Goal: Information Seeking & Learning: Learn about a topic

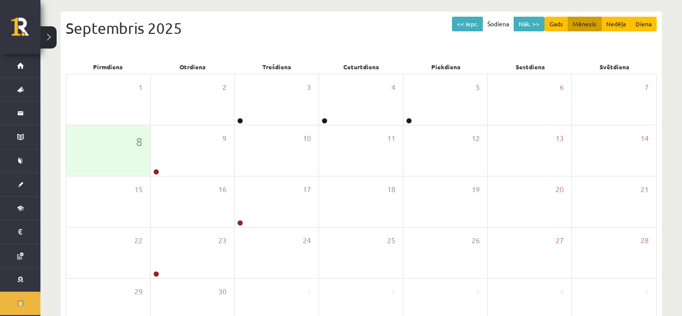
scroll to position [23, 0]
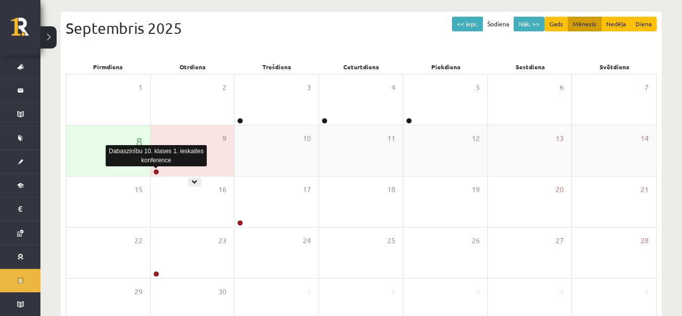
click at [155, 170] on link at bounding box center [156, 172] width 6 height 6
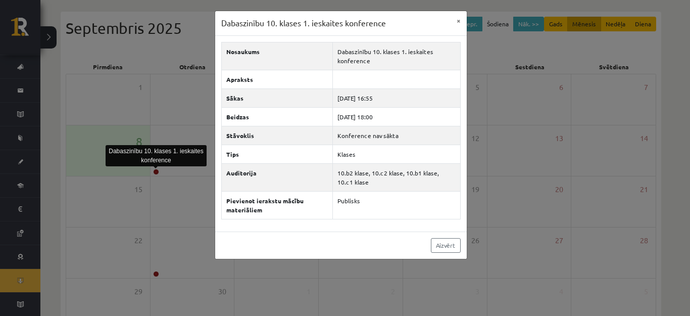
click at [484, 248] on div "Dabaszinību 10. klases 1. ieskaites konference × Nosaukums Dabaszinību 10. klas…" at bounding box center [345, 158] width 690 height 316
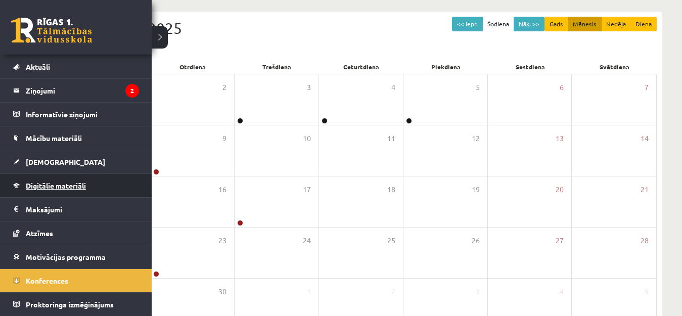
click at [78, 192] on link "Digitālie materiāli" at bounding box center [76, 185] width 126 height 23
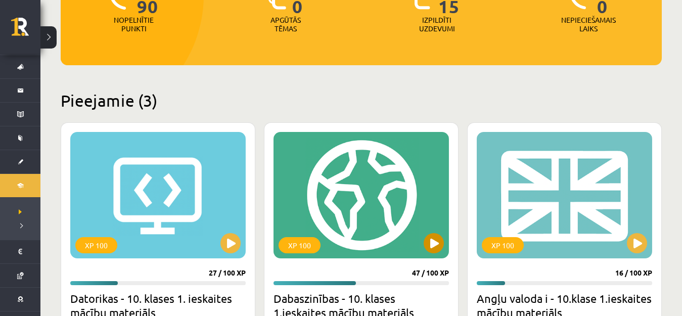
scroll to position [303, 0]
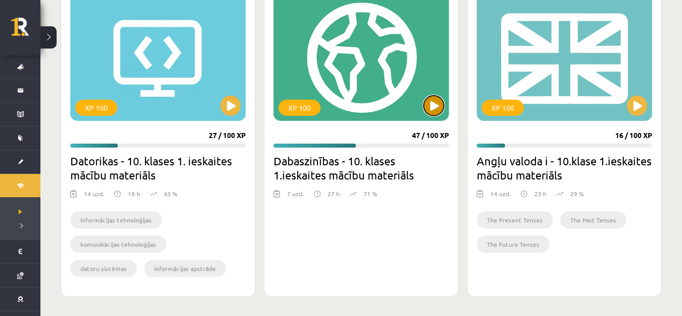
click at [425, 110] on button at bounding box center [433, 105] width 20 height 20
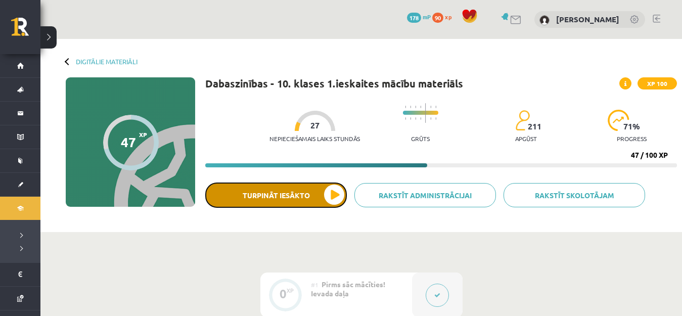
click at [331, 188] on button "Turpināt iesākto" at bounding box center [275, 194] width 141 height 25
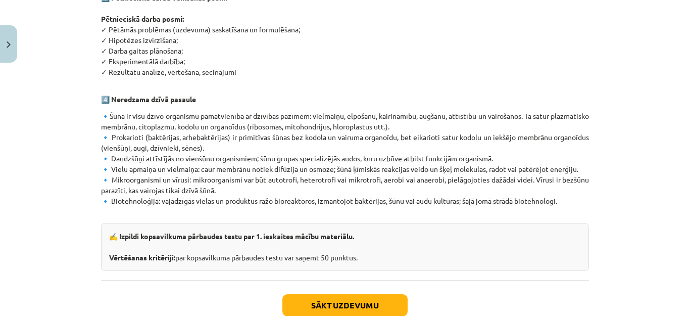
scroll to position [606, 0]
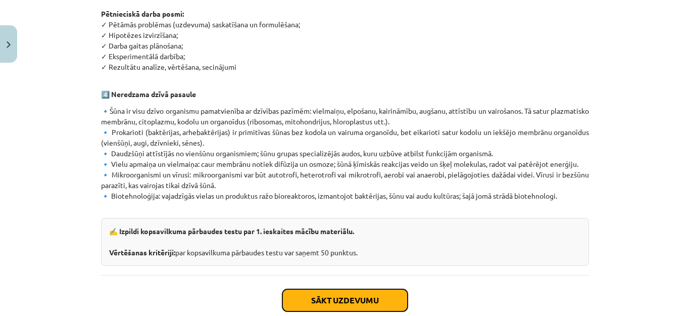
click at [315, 289] on button "Sākt uzdevumu" at bounding box center [344, 300] width 125 height 22
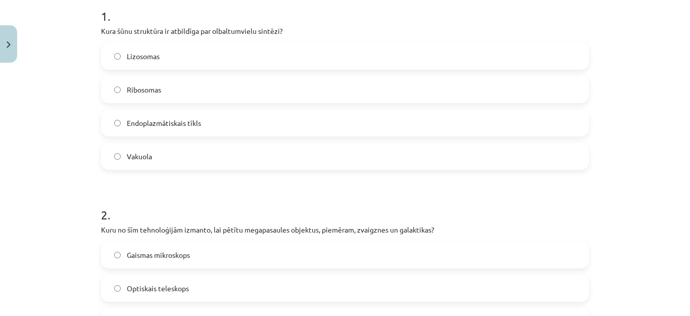
scroll to position [227, 0]
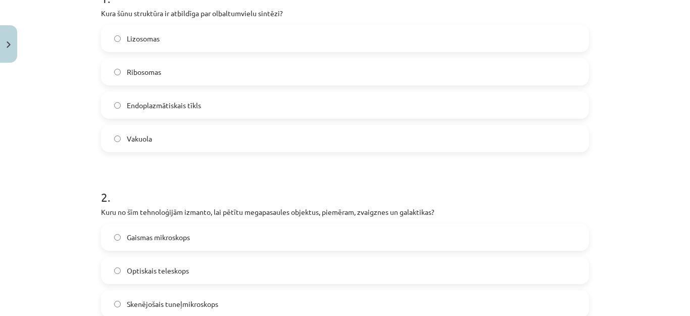
click at [162, 71] on label "Ribosomas" at bounding box center [345, 71] width 486 height 25
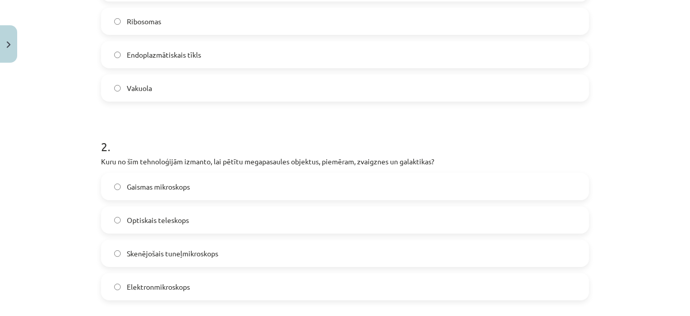
scroll to position [328, 0]
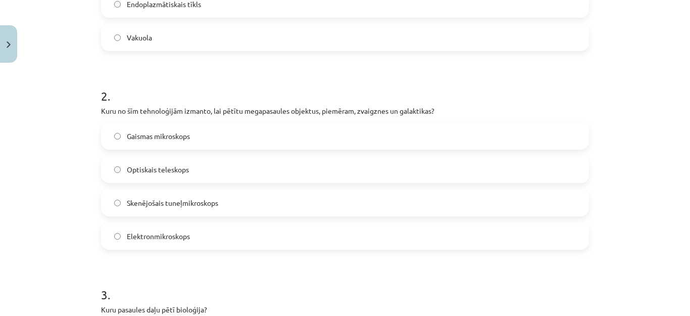
click at [193, 168] on label "Optiskais teleskops" at bounding box center [345, 169] width 486 height 25
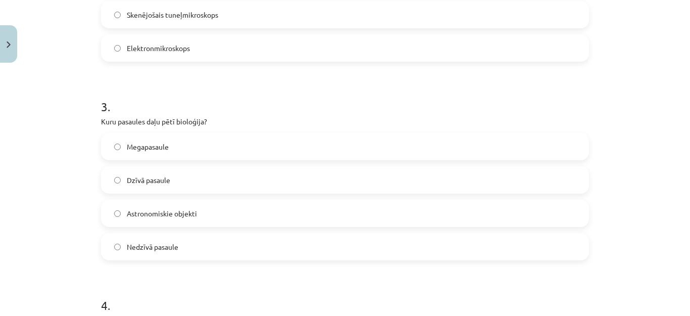
scroll to position [530, 0]
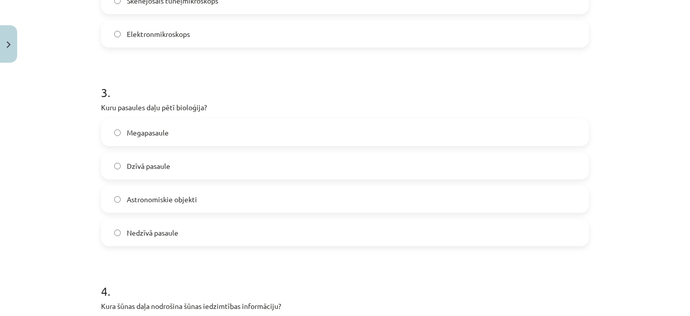
click at [120, 177] on label "Dzīvā pasaule" at bounding box center [345, 165] width 486 height 25
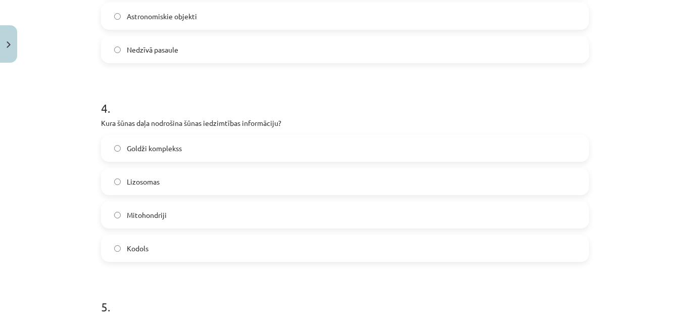
scroll to position [733, 0]
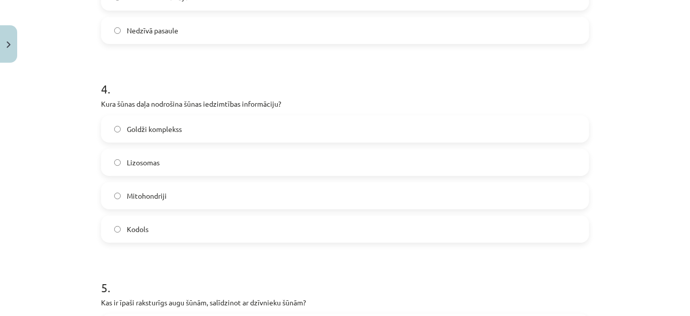
click at [157, 226] on label "Kodols" at bounding box center [345, 228] width 486 height 25
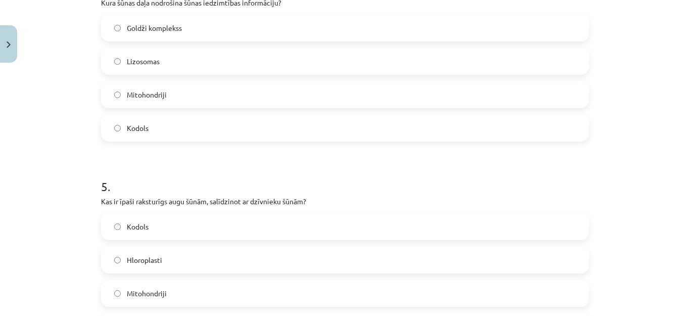
scroll to position [884, 0]
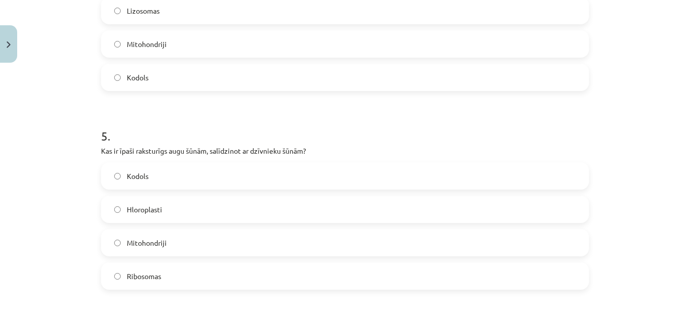
click at [190, 200] on label "Hloroplasti" at bounding box center [345, 209] width 486 height 25
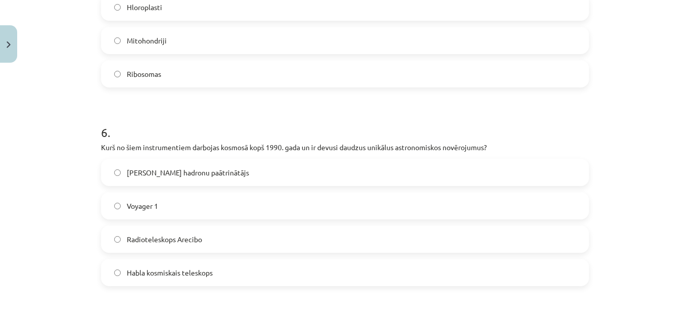
scroll to position [1137, 0]
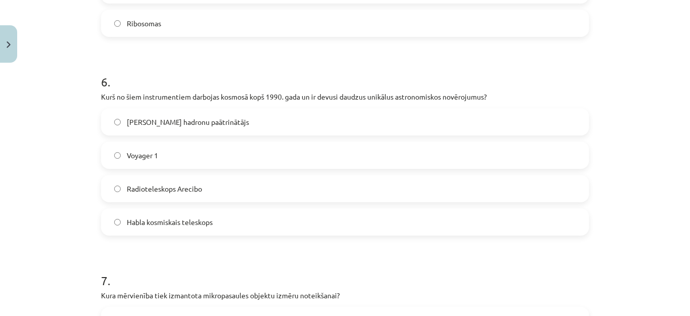
click at [159, 188] on span "Radioteleskops Arecibo" at bounding box center [164, 188] width 75 height 11
click at [121, 221] on label "Habla kosmiskais teleskops" at bounding box center [345, 221] width 486 height 25
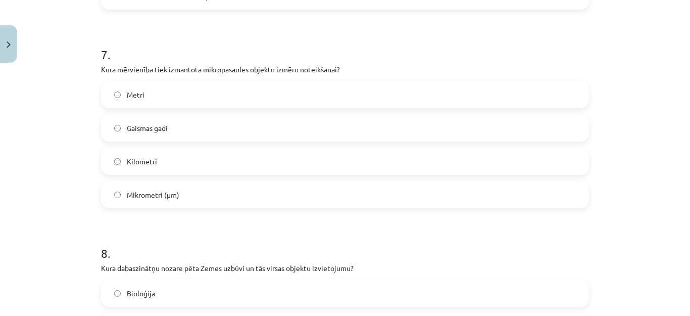
scroll to position [1288, 0]
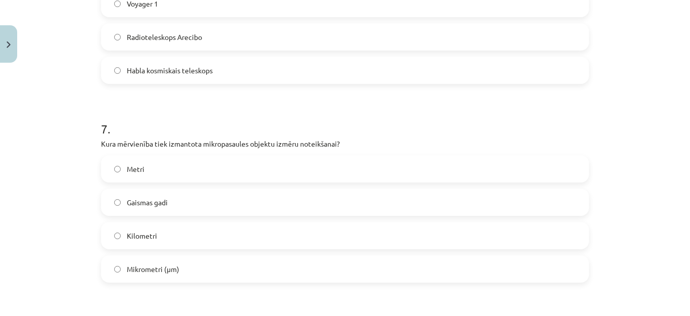
click at [143, 266] on span "Mikrometri (μm)" at bounding box center [153, 269] width 53 height 11
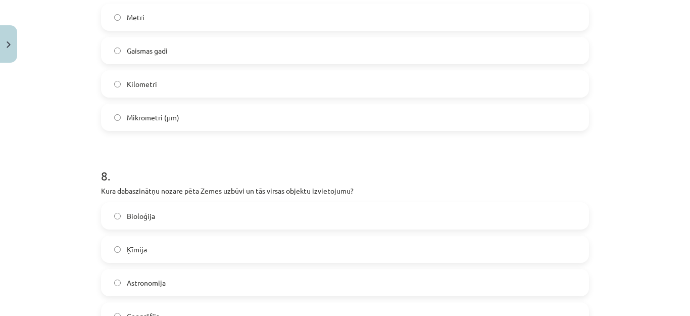
scroll to position [1490, 0]
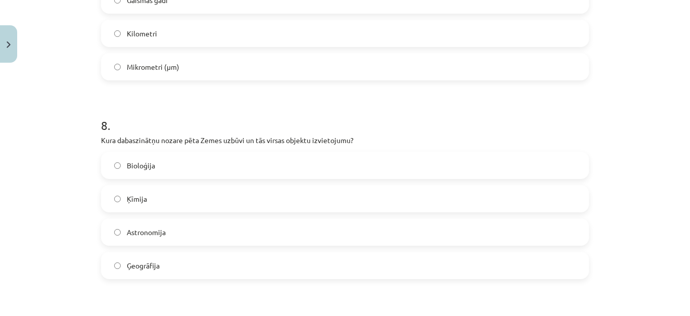
click at [153, 272] on label "Ģeogrāfija" at bounding box center [345, 265] width 486 height 25
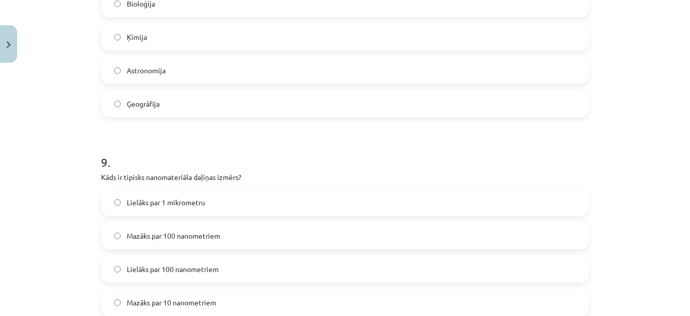
scroll to position [1692, 0]
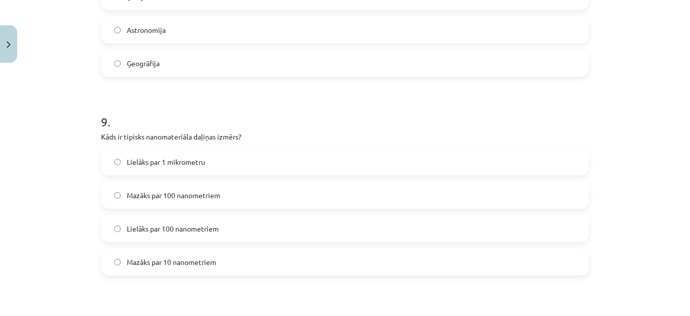
click at [162, 165] on span "Lielāks par 1 mikrometru" at bounding box center [166, 162] width 78 height 11
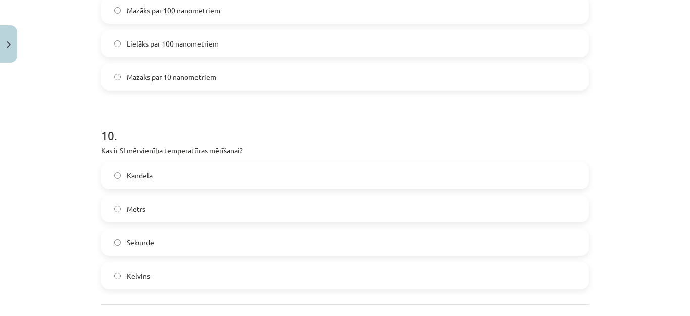
scroll to position [1895, 0]
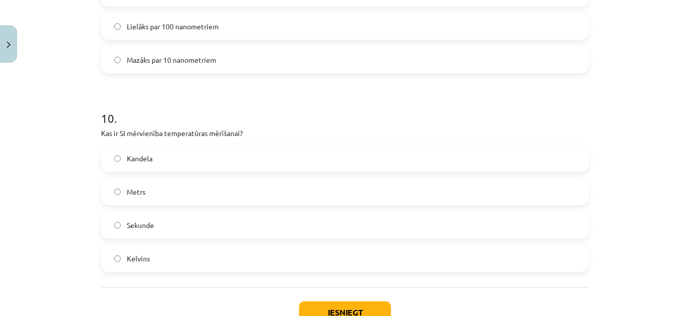
click at [168, 255] on label "Kelvins" at bounding box center [345, 258] width 486 height 25
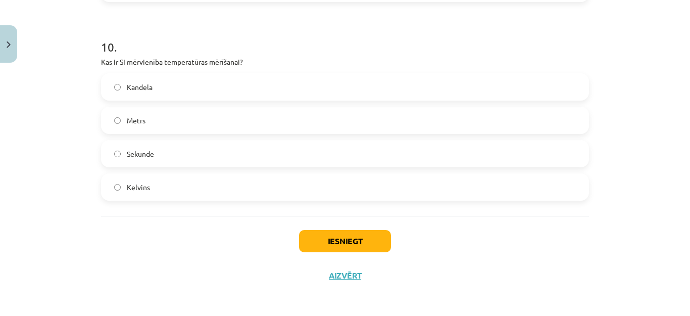
scroll to position [1968, 0]
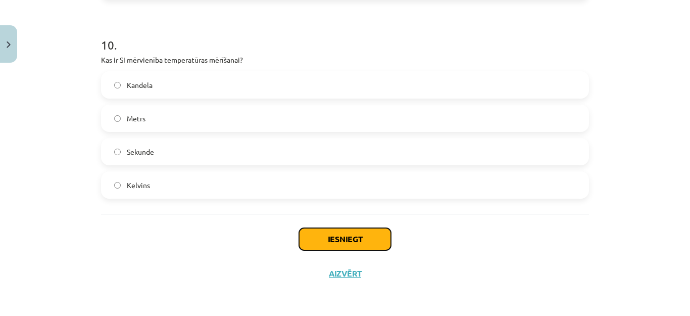
click at [361, 238] on button "Iesniegt" at bounding box center [345, 239] width 92 height 22
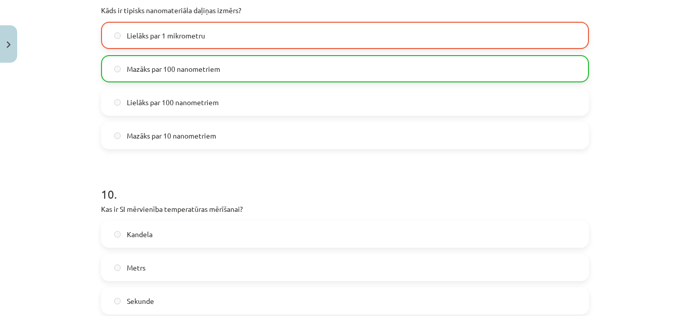
scroll to position [2000, 0]
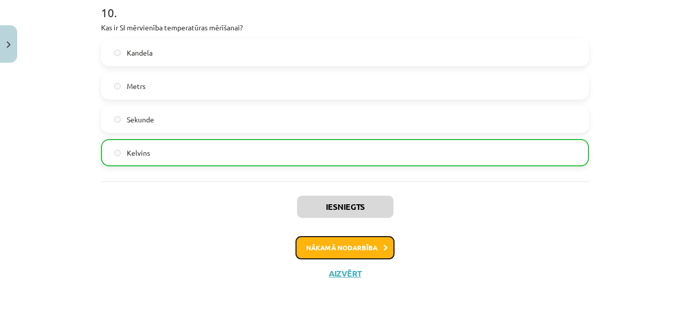
click at [363, 245] on button "Nākamā nodarbība" at bounding box center [345, 247] width 99 height 23
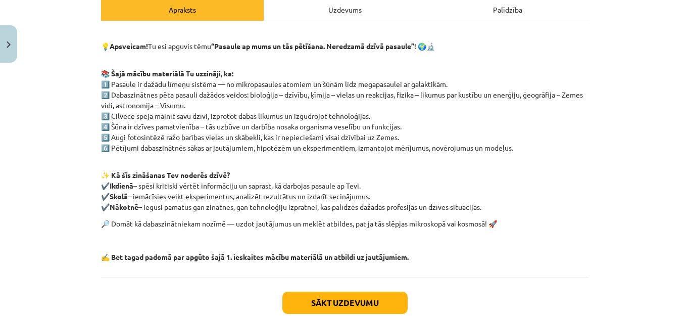
scroll to position [202, 0]
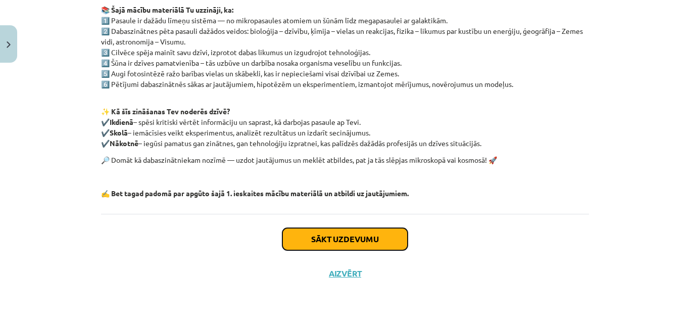
click at [318, 234] on button "Sākt uzdevumu" at bounding box center [344, 239] width 125 height 22
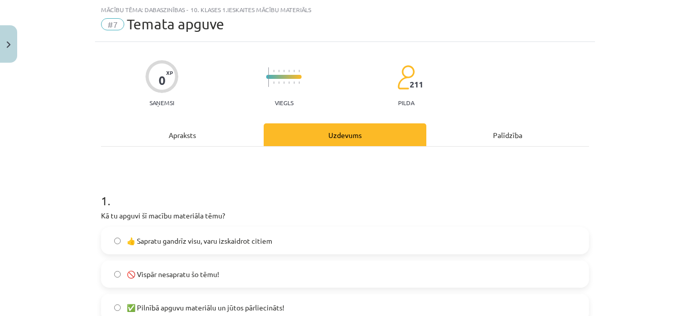
scroll to position [76, 0]
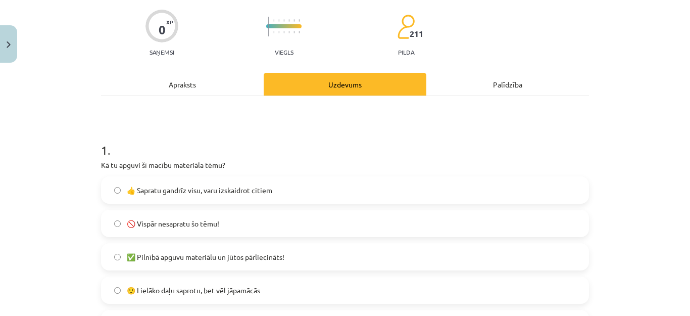
click at [218, 187] on span "👍 Sapratu gandrīz visu, varu izskaidrot citiem" at bounding box center [200, 190] width 146 height 11
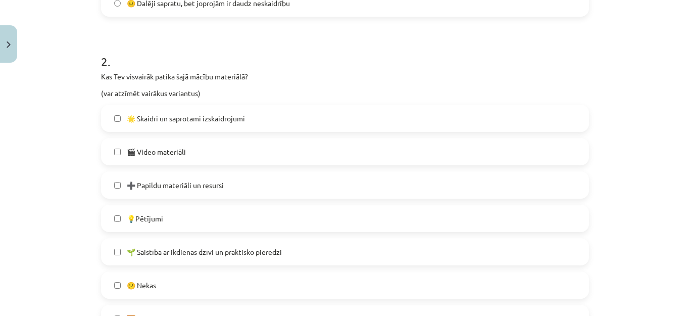
scroll to position [480, 0]
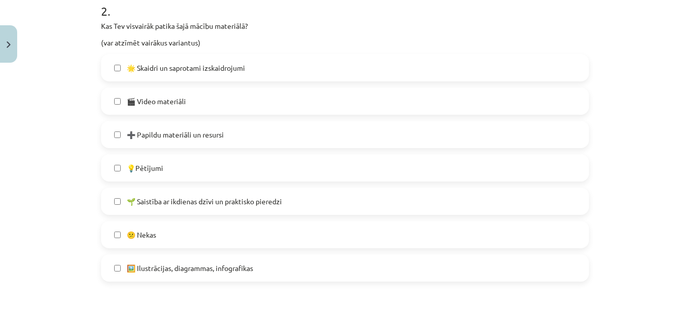
click at [147, 265] on span "🖼️ Ilustrācijas, diagrammas, infografikas" at bounding box center [190, 268] width 126 height 11
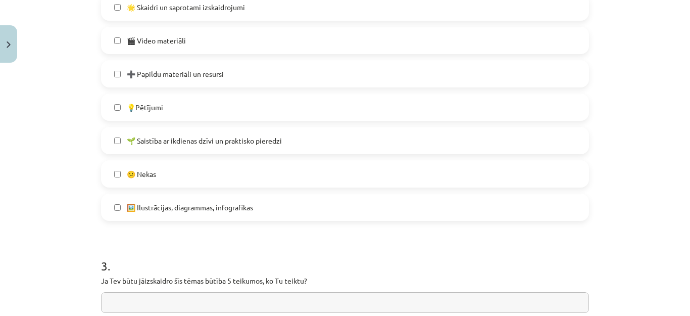
scroll to position [733, 0]
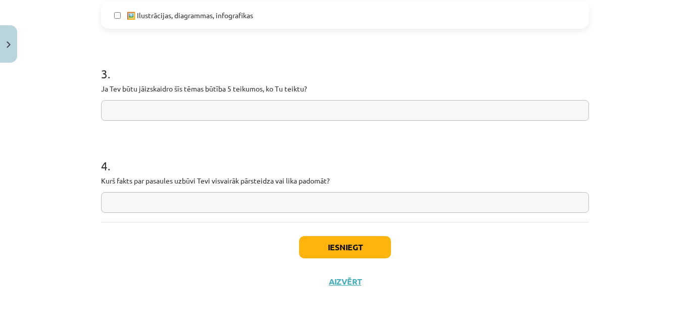
click at [188, 101] on input "text" at bounding box center [345, 110] width 488 height 21
type input "*"
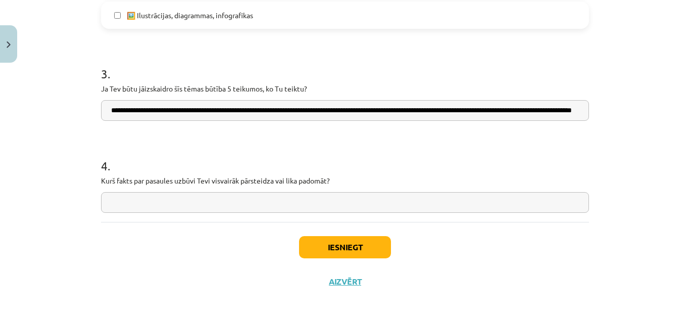
scroll to position [0, 100]
type input "**********"
click at [172, 200] on input "text" at bounding box center [345, 202] width 488 height 21
type input "*"
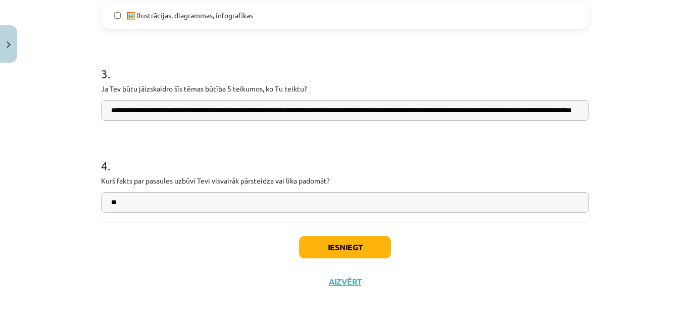
type input "*"
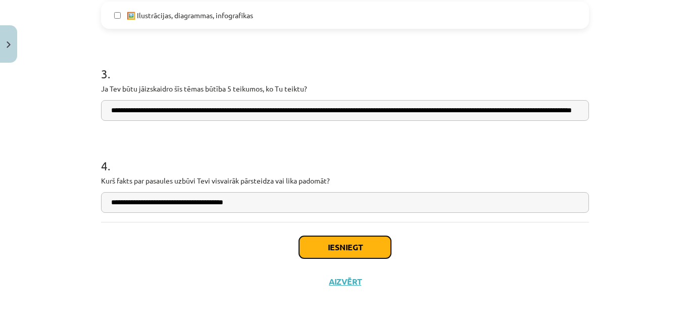
click at [316, 249] on button "Iesniegt" at bounding box center [345, 247] width 92 height 22
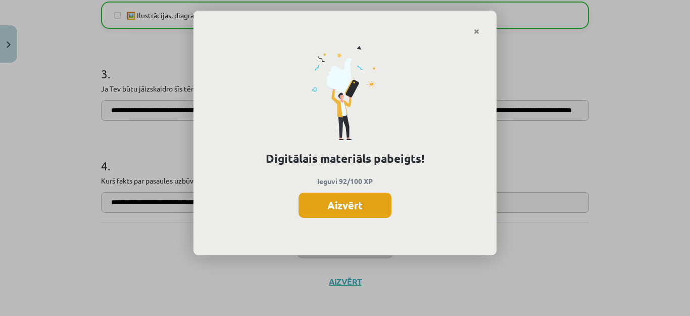
click at [317, 205] on button "Aizvērt" at bounding box center [345, 204] width 93 height 25
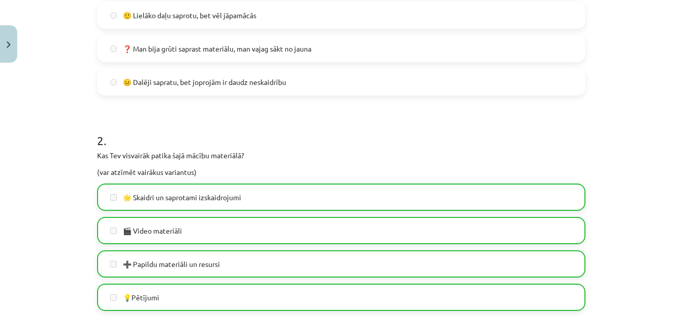
scroll to position [328, 0]
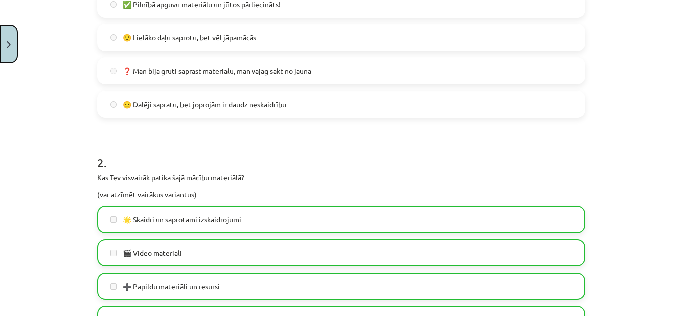
click at [0, 50] on button "Close" at bounding box center [8, 43] width 17 height 37
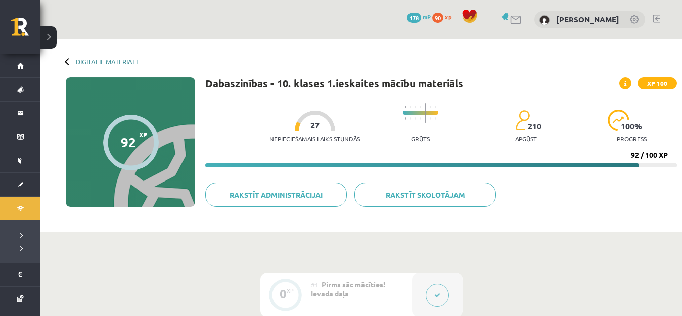
click at [87, 60] on link "Digitālie materiāli" at bounding box center [107, 62] width 62 height 8
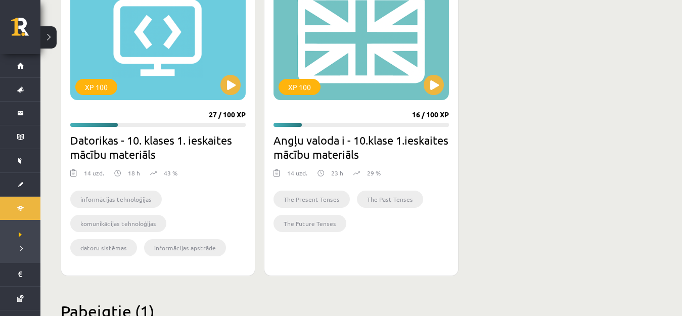
scroll to position [249, 0]
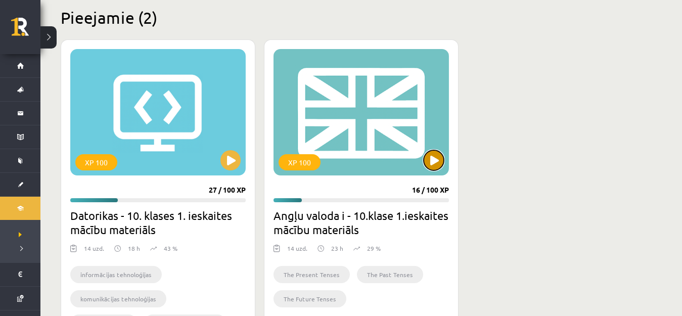
click at [433, 165] on button at bounding box center [433, 160] width 20 height 20
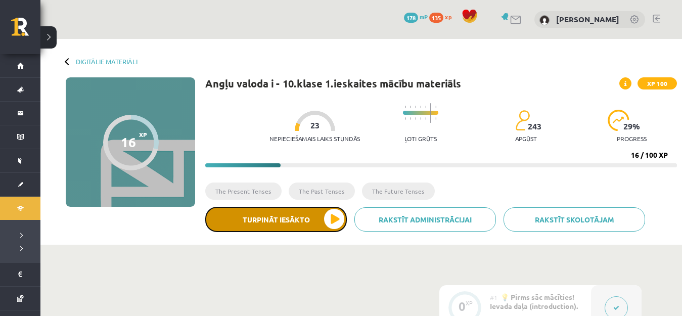
click at [301, 225] on button "Turpināt iesākto" at bounding box center [275, 219] width 141 height 25
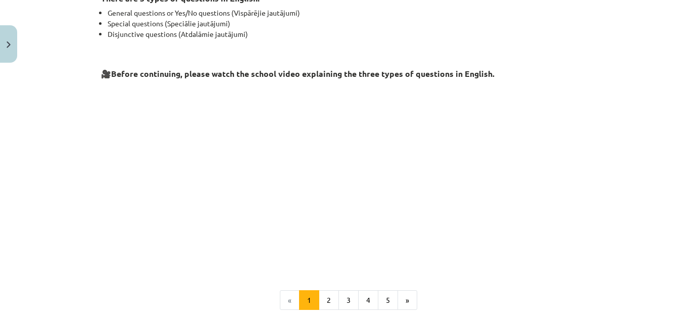
scroll to position [204, 0]
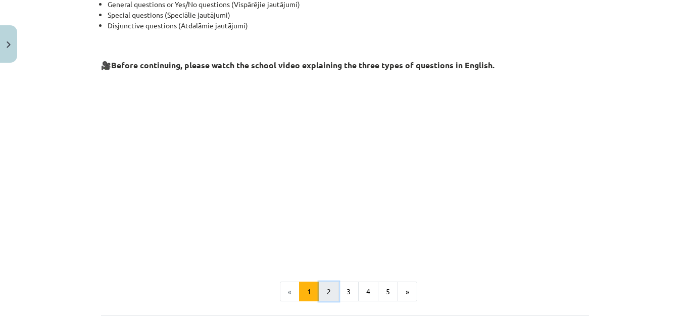
click at [323, 292] on button "2" at bounding box center [329, 291] width 20 height 20
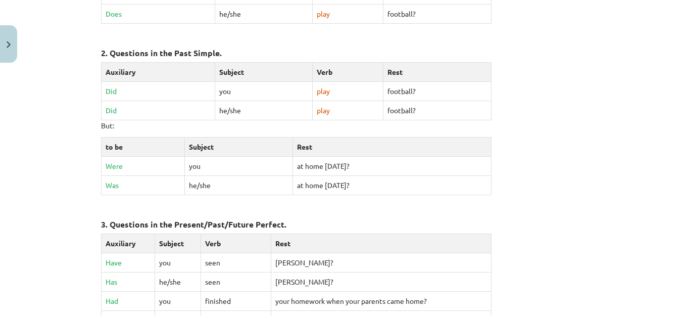
scroll to position [505, 0]
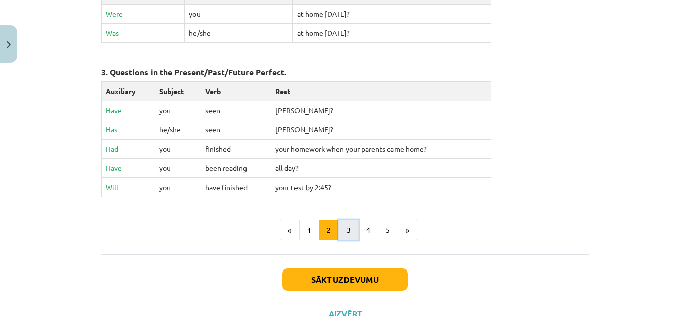
click at [342, 228] on button "3" at bounding box center [348, 230] width 20 height 20
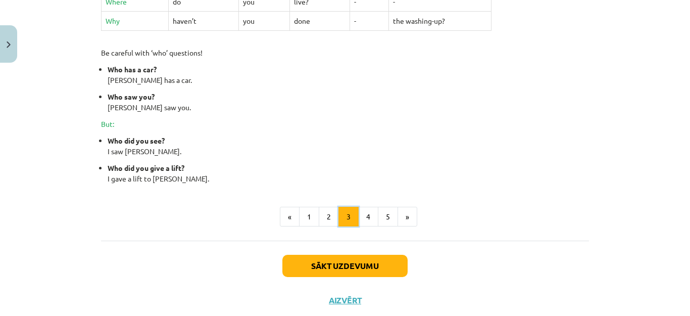
scroll to position [503, 0]
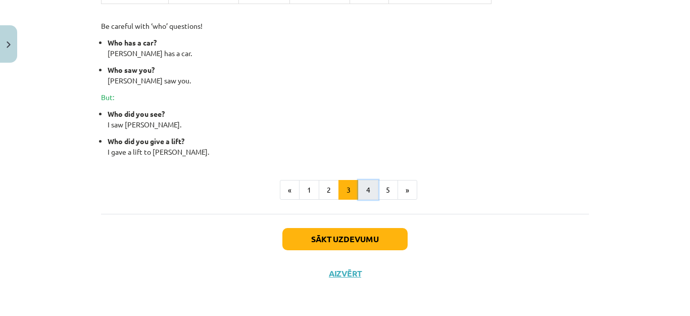
click at [367, 192] on button "4" at bounding box center [368, 190] width 20 height 20
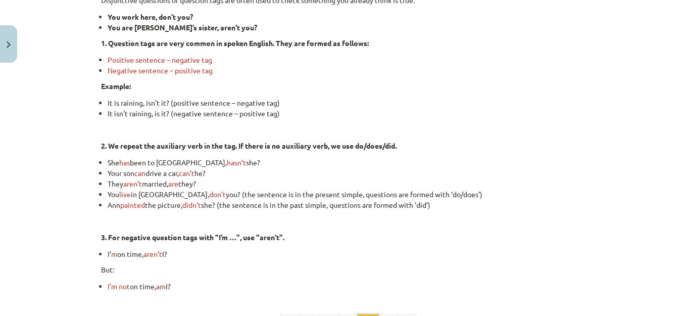
scroll to position [231, 0]
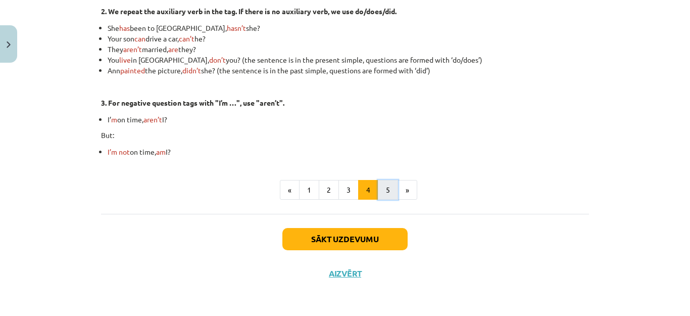
click at [379, 193] on button "5" at bounding box center [388, 190] width 20 height 20
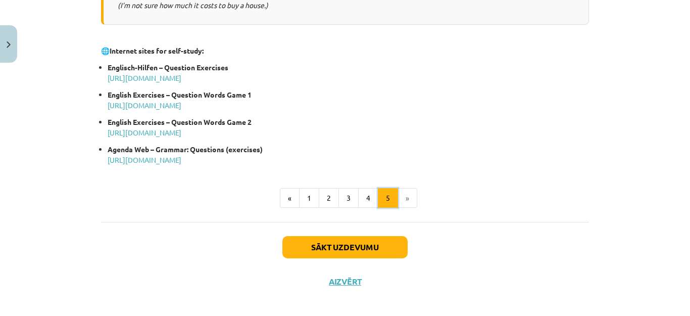
scroll to position [591, 0]
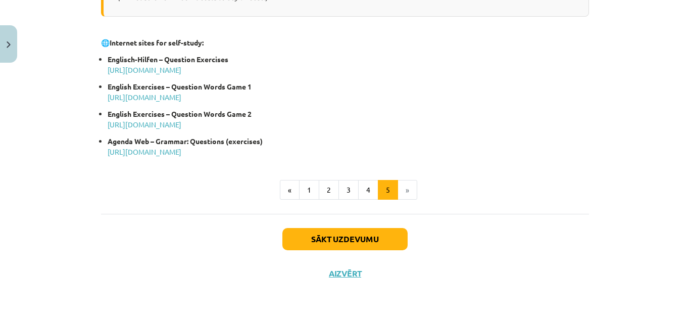
click at [401, 188] on li "»" at bounding box center [407, 190] width 19 height 20
click at [378, 241] on button "Sākt uzdevumu" at bounding box center [344, 239] width 125 height 22
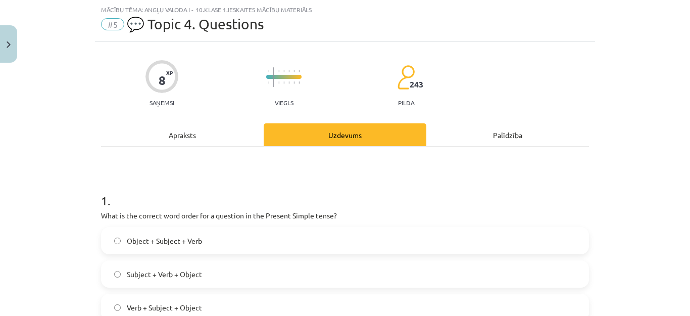
scroll to position [76, 0]
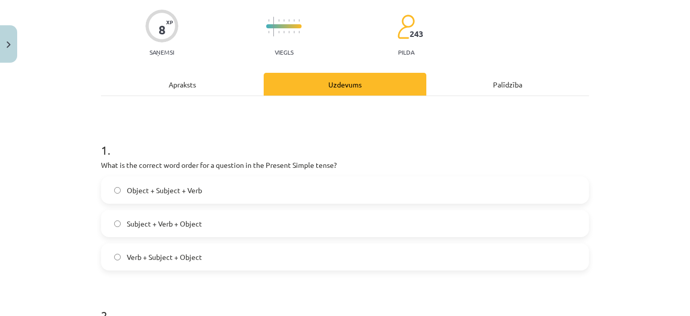
click at [172, 261] on span "Verb + Subject + Object" at bounding box center [164, 257] width 75 height 11
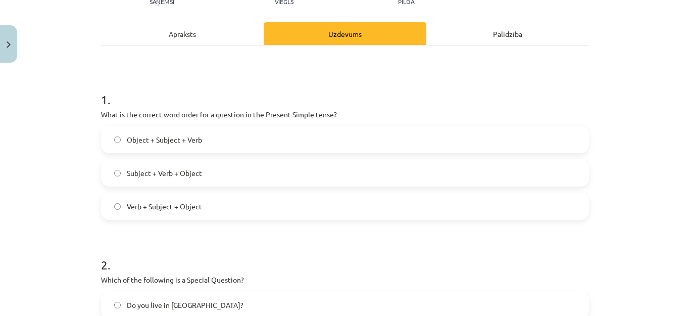
scroll to position [227, 0]
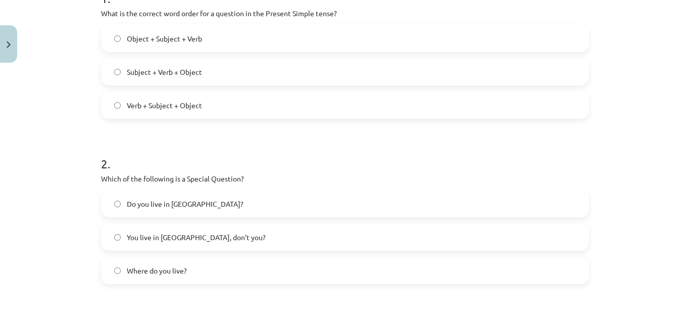
click at [130, 277] on label "Where do you live?" at bounding box center [345, 270] width 486 height 25
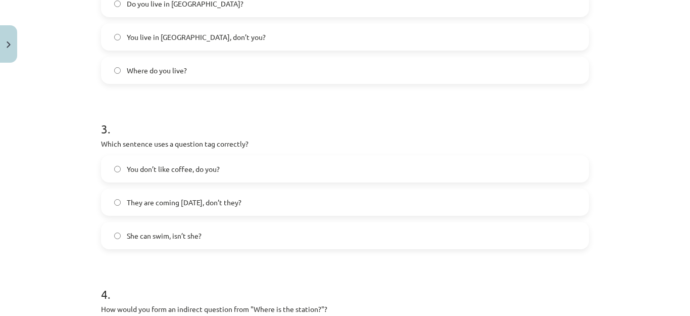
scroll to position [429, 0]
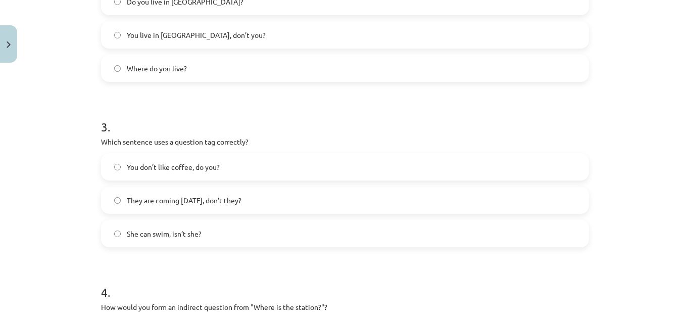
drag, startPoint x: 164, startPoint y: 163, endPoint x: 162, endPoint y: 169, distance: 6.2
click at [163, 165] on span "You don’t like coffee, do you?" at bounding box center [173, 167] width 93 height 11
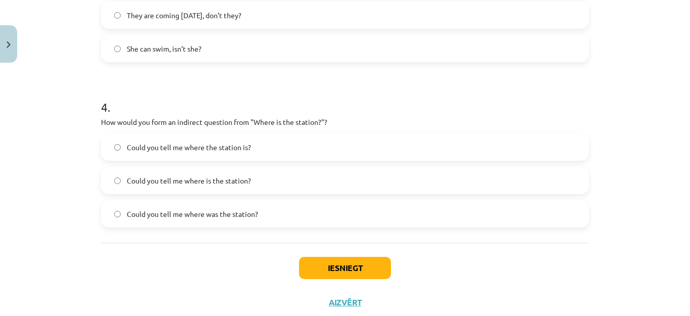
scroll to position [632, 0]
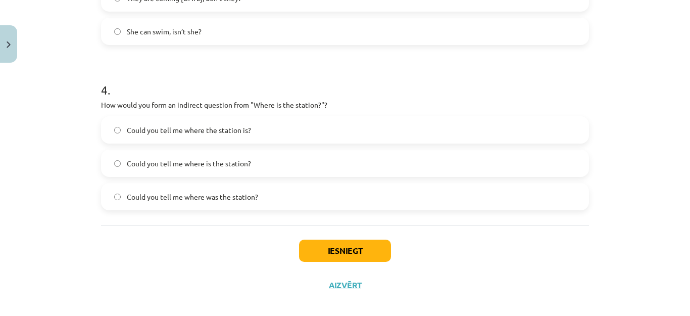
click at [253, 136] on label "Could you tell me where the station is?" at bounding box center [345, 129] width 486 height 25
click at [335, 246] on button "Iesniegt" at bounding box center [345, 250] width 92 height 22
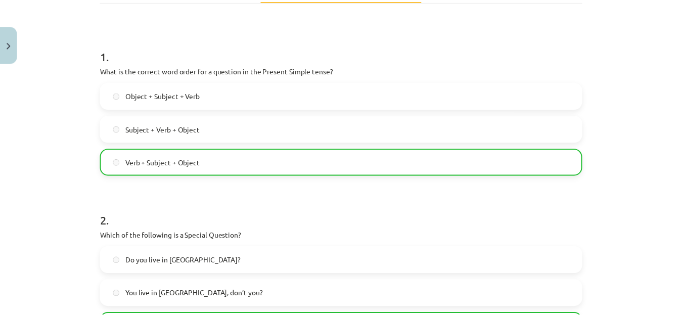
scroll to position [0, 0]
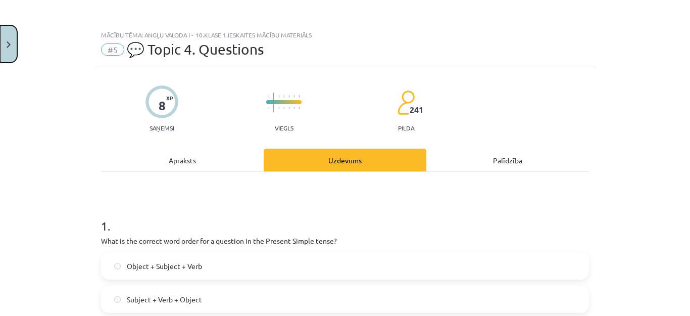
click at [4, 44] on button "Close" at bounding box center [8, 43] width 17 height 37
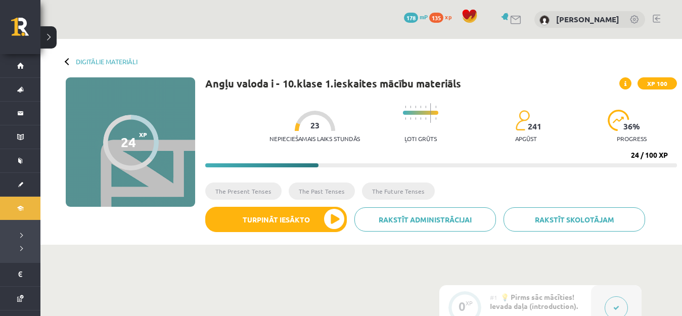
click at [66, 58] on div "Digitālie materiāli" at bounding box center [102, 62] width 72 height 8
click at [65, 60] on div "Digitālie materiāli 24 XP XP 100 24 / 100 XP Angļu valoda i - 10.klase 1.ieskai…" at bounding box center [360, 142] width 641 height 206
click at [88, 62] on link "Digitālie materiāli" at bounding box center [107, 62] width 62 height 8
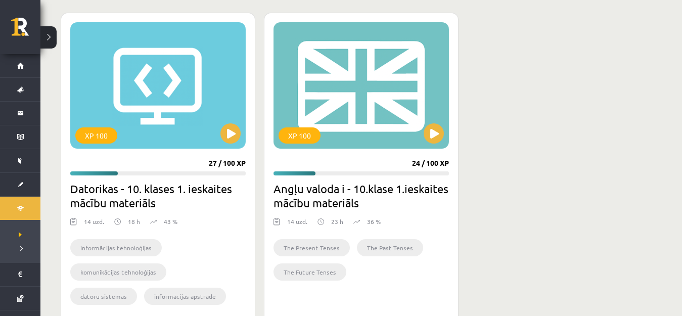
scroll to position [354, 0]
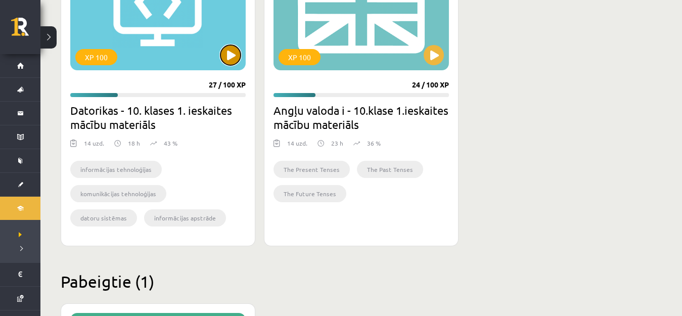
click at [232, 55] on button at bounding box center [230, 55] width 20 height 20
click at [438, 53] on button at bounding box center [433, 55] width 20 height 20
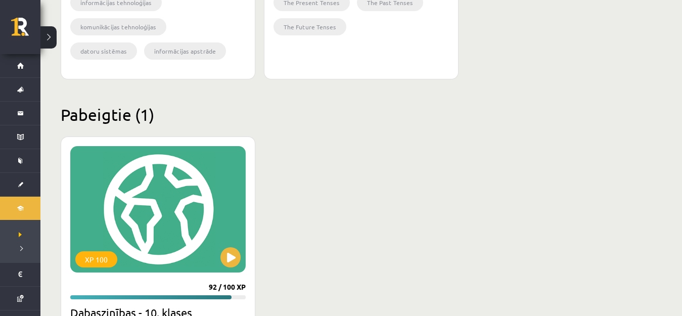
scroll to position [602, 0]
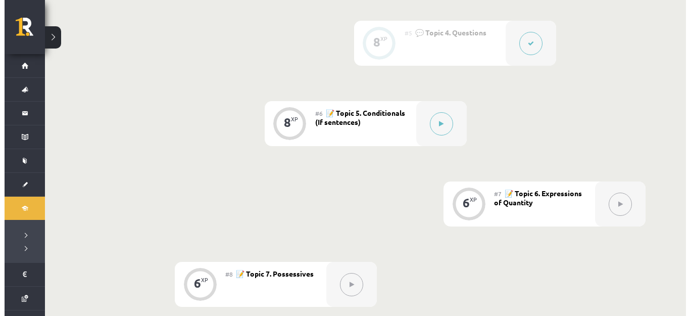
scroll to position [629, 0]
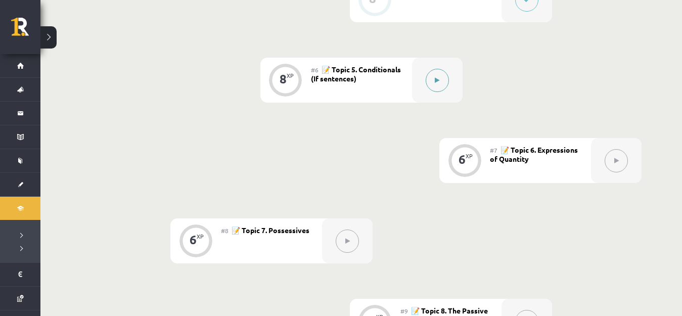
click at [439, 77] on icon at bounding box center [436, 80] width 5 height 6
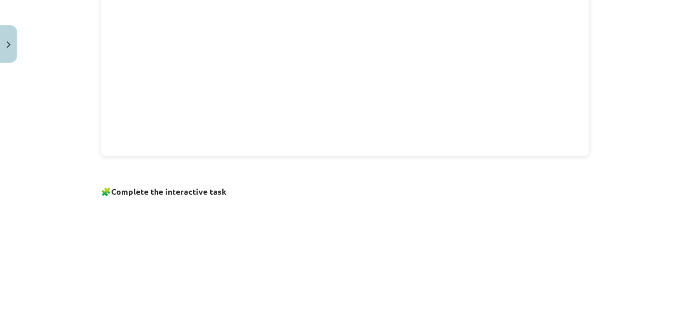
scroll to position [657, 0]
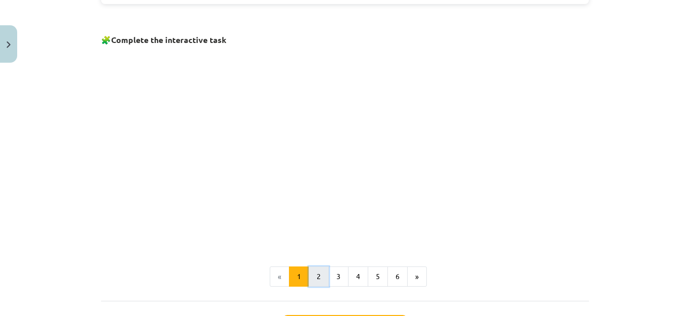
click at [317, 281] on button "2" at bounding box center [319, 276] width 20 height 20
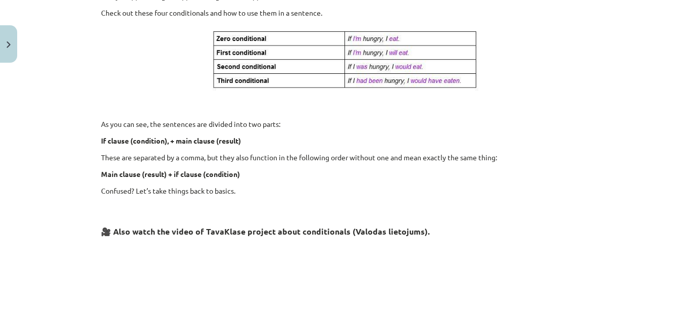
scroll to position [181, 0]
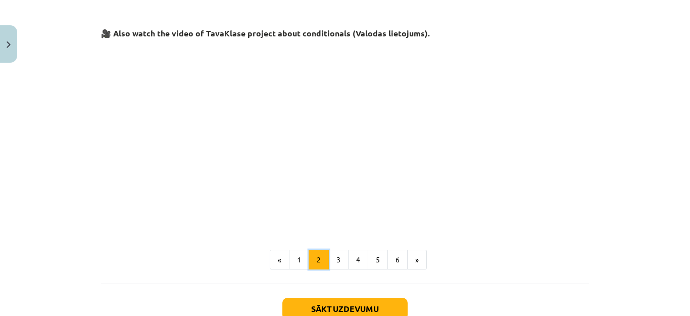
scroll to position [503, 0]
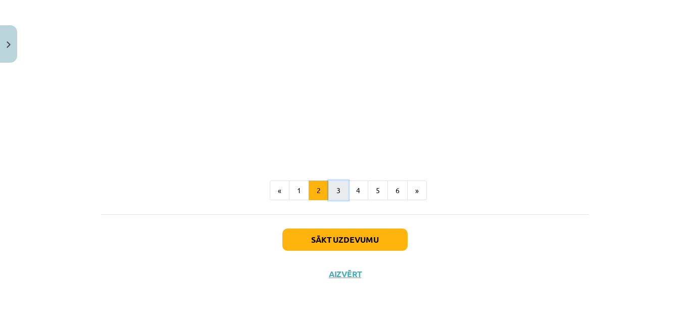
click at [329, 190] on button "3" at bounding box center [338, 190] width 20 height 20
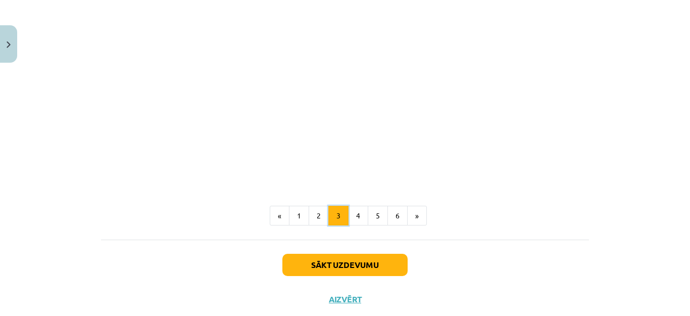
scroll to position [509, 0]
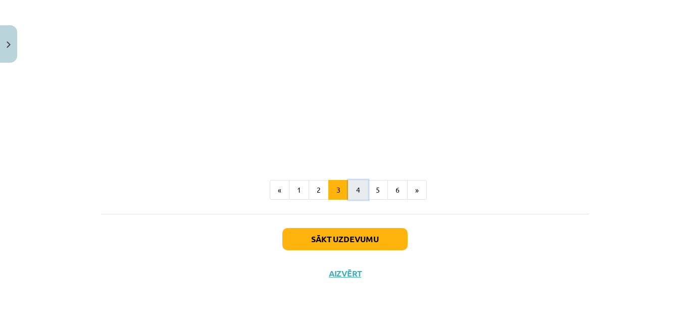
click at [352, 188] on button "4" at bounding box center [358, 190] width 20 height 20
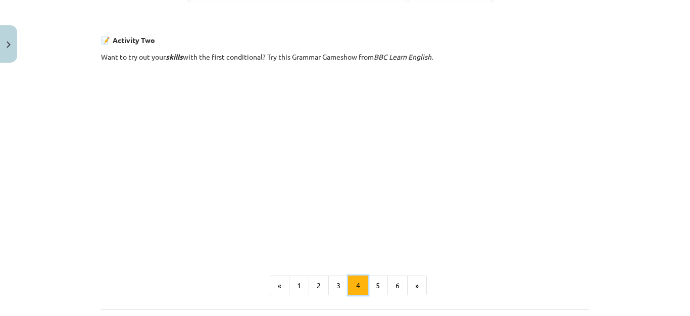
scroll to position [732, 0]
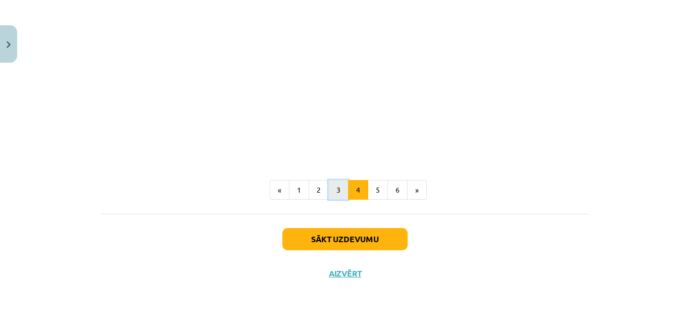
click at [341, 189] on button "3" at bounding box center [338, 190] width 20 height 20
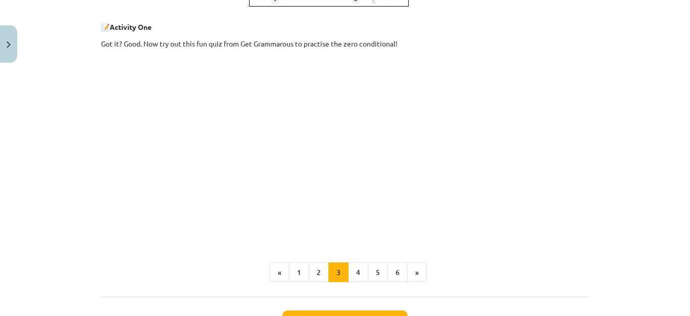
scroll to position [509, 0]
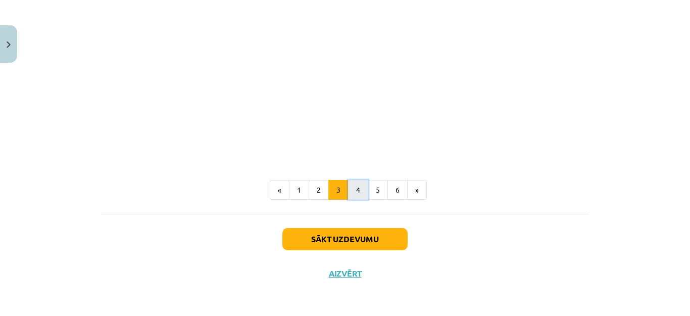
click at [355, 185] on button "4" at bounding box center [358, 190] width 20 height 20
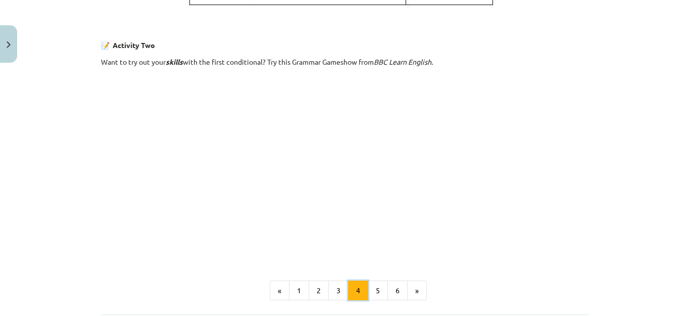
scroll to position [732, 0]
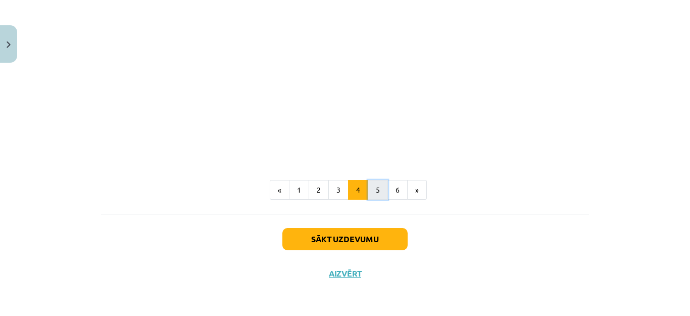
click at [375, 180] on button "5" at bounding box center [378, 190] width 20 height 20
click at [397, 190] on button "6" at bounding box center [398, 190] width 20 height 20
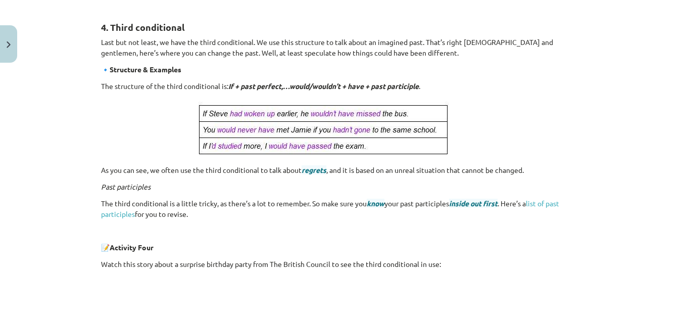
scroll to position [475, 0]
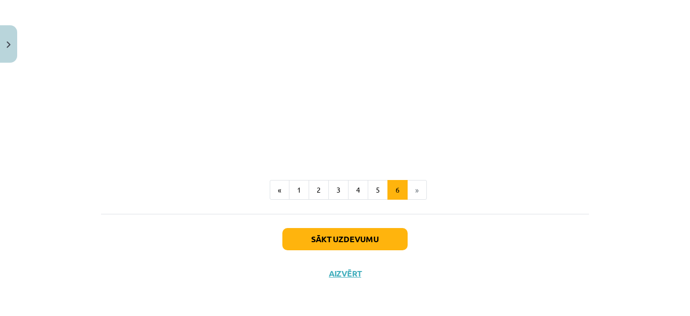
click at [413, 189] on li "»" at bounding box center [417, 190] width 19 height 20
click at [364, 238] on button "Sākt uzdevumu" at bounding box center [344, 239] width 125 height 22
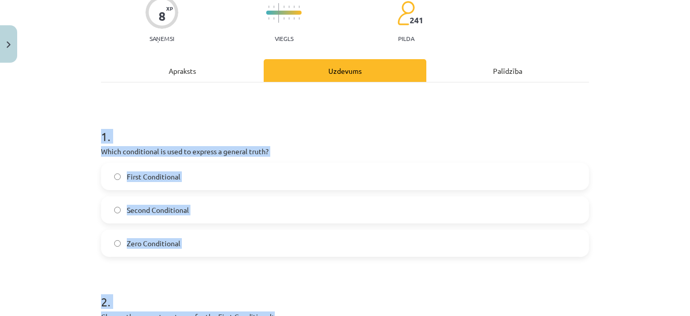
scroll to position [25, 0]
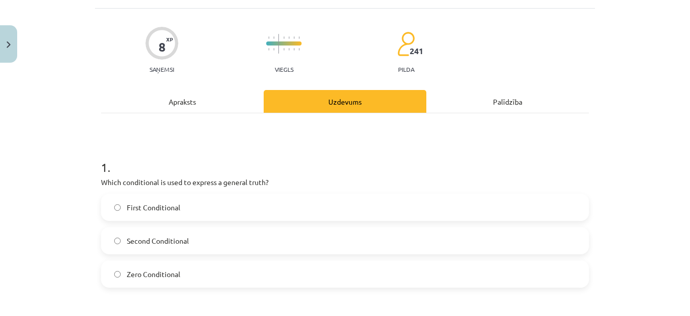
scroll to position [76, 0]
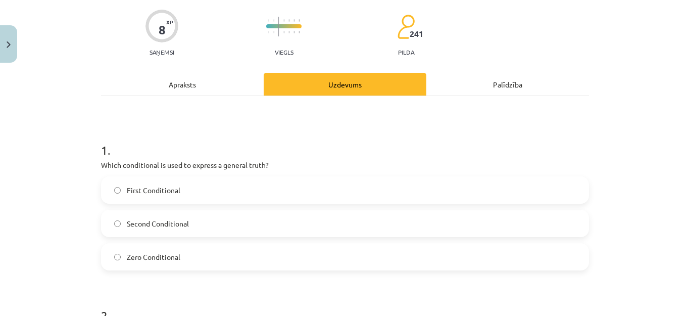
click at [156, 254] on span "Zero Conditional" at bounding box center [154, 257] width 54 height 11
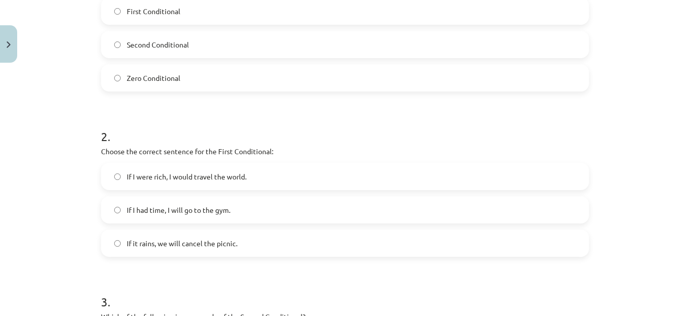
scroll to position [278, 0]
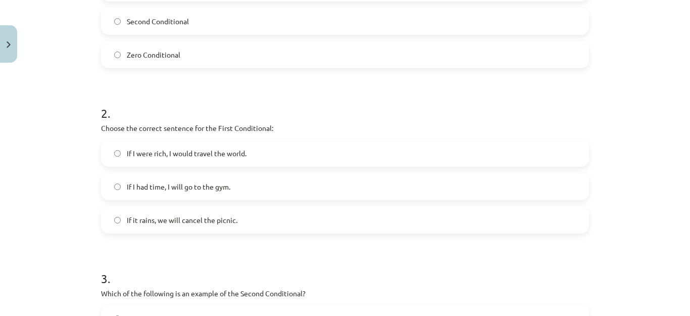
click at [153, 224] on span "If it rains, we will cancel the picnic." at bounding box center [182, 220] width 111 height 11
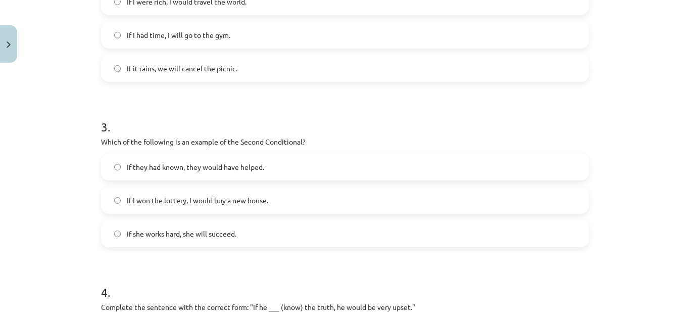
click at [218, 168] on span "If they had known, they would have helped." at bounding box center [195, 167] width 137 height 11
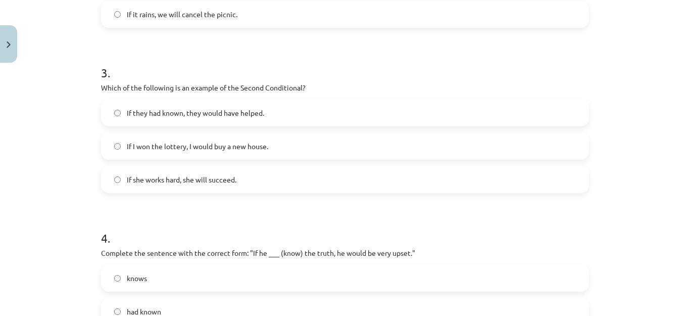
scroll to position [632, 0]
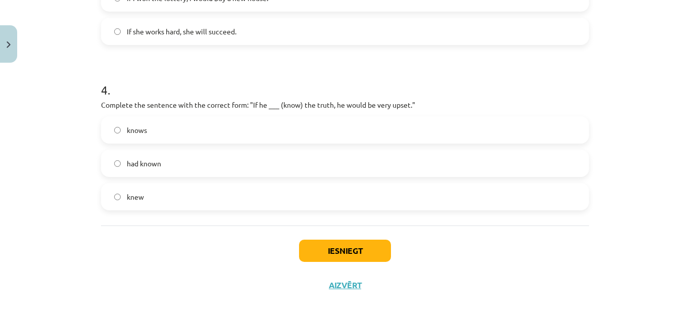
click at [239, 195] on label "knew" at bounding box center [345, 196] width 486 height 25
click at [324, 251] on button "Iesniegt" at bounding box center [345, 250] width 92 height 22
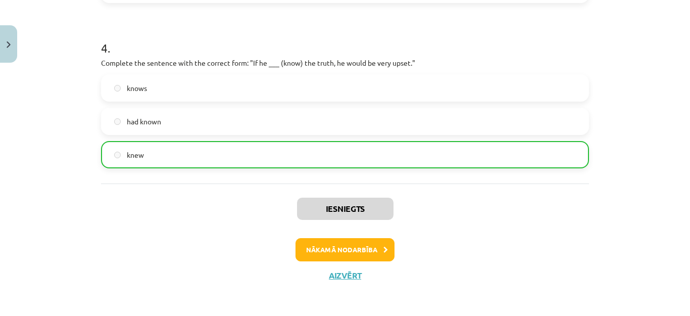
scroll to position [675, 0]
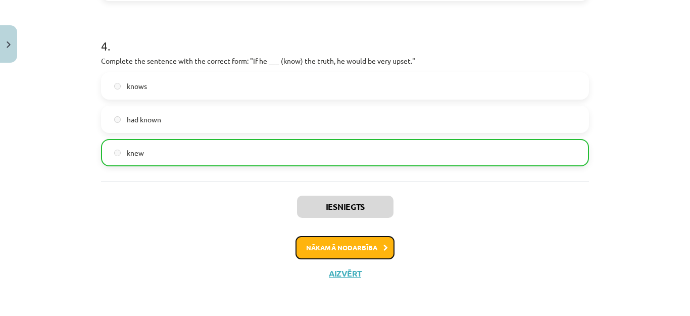
click at [374, 245] on button "Nākamā nodarbība" at bounding box center [345, 247] width 99 height 23
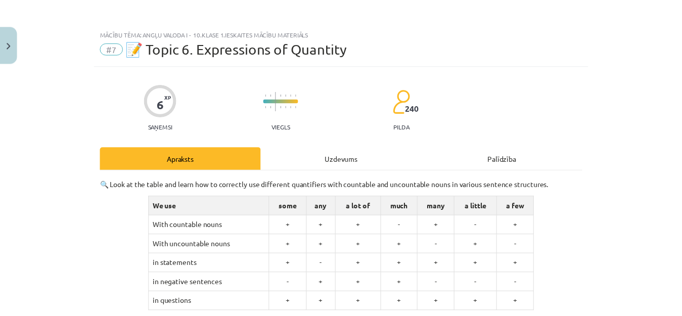
scroll to position [0, 0]
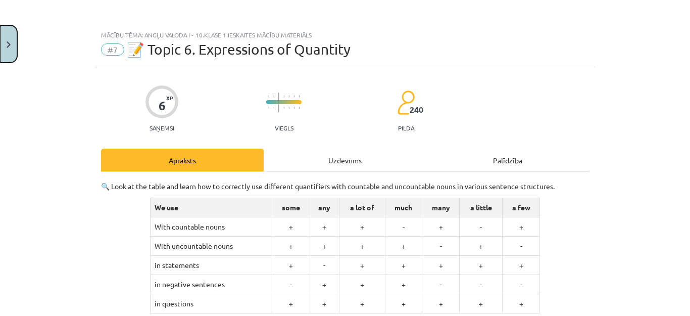
click at [2, 42] on button "Close" at bounding box center [8, 43] width 17 height 37
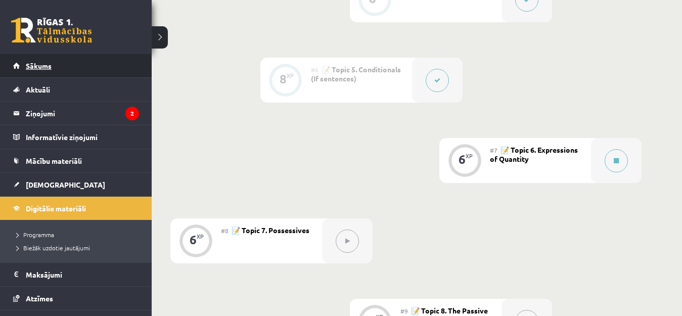
click at [16, 66] on link "Sākums" at bounding box center [76, 65] width 126 height 23
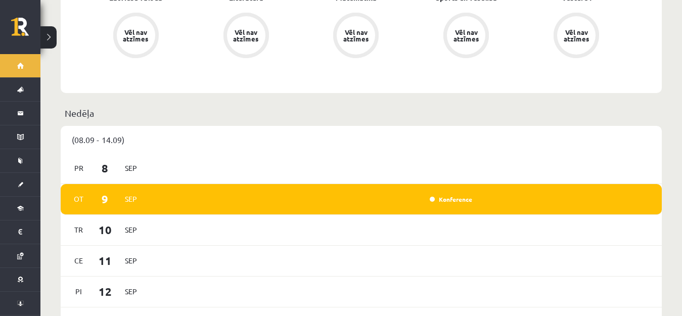
scroll to position [455, 0]
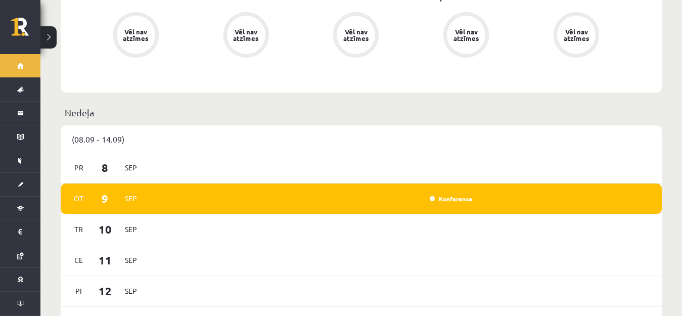
click at [444, 195] on link "Konference" at bounding box center [450, 199] width 42 height 8
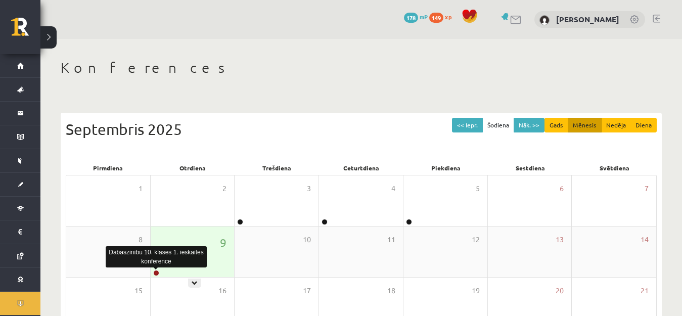
click at [157, 273] on link at bounding box center [156, 273] width 6 height 6
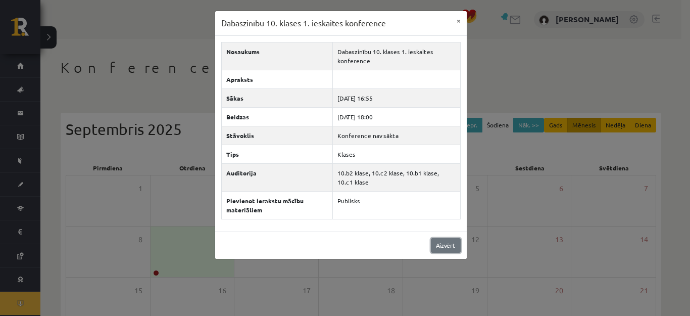
click at [455, 243] on link "Aizvērt" at bounding box center [446, 245] width 30 height 15
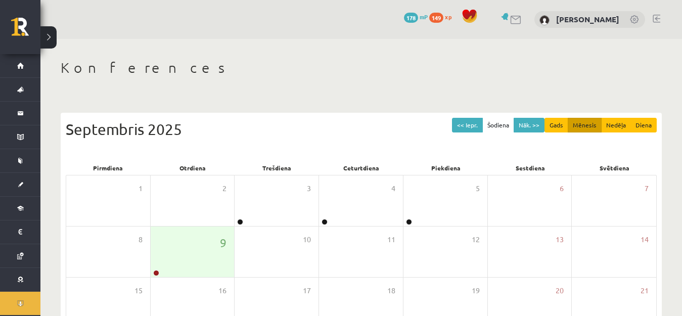
drag, startPoint x: 313, startPoint y: 234, endPoint x: 210, endPoint y: 109, distance: 161.9
drag, startPoint x: 210, startPoint y: 109, endPoint x: 178, endPoint y: 135, distance: 42.0
click at [179, 135] on div "Septembris 2025" at bounding box center [361, 129] width 591 height 23
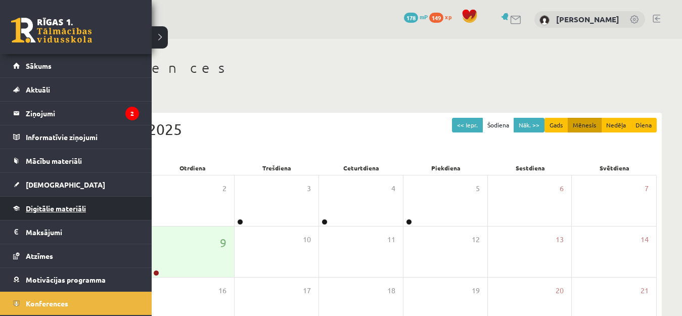
click at [50, 209] on span "Digitālie materiāli" at bounding box center [56, 208] width 60 height 9
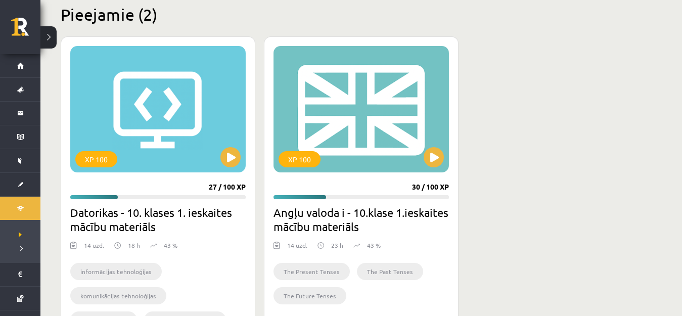
scroll to position [253, 0]
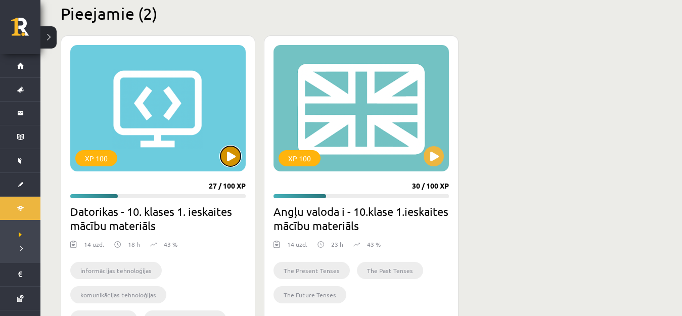
click at [231, 156] on button at bounding box center [230, 156] width 20 height 20
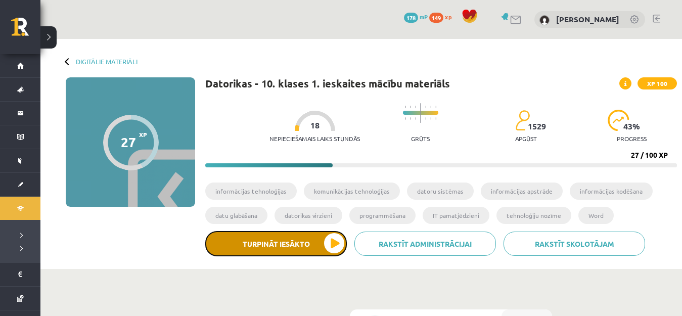
click at [323, 237] on button "Turpināt iesākto" at bounding box center [275, 243] width 141 height 25
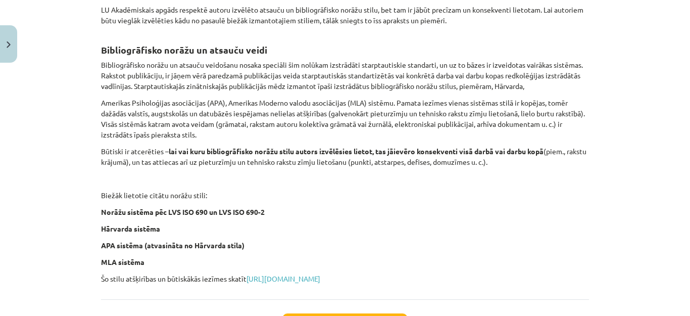
scroll to position [458, 0]
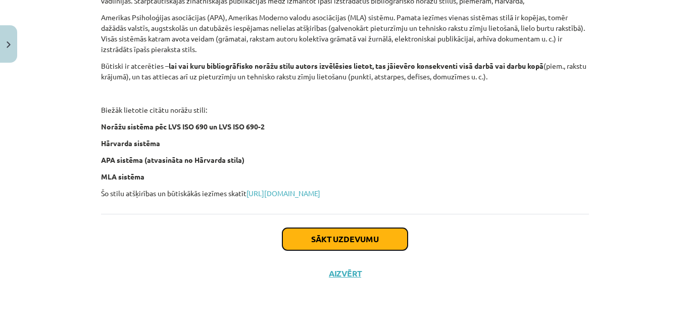
click at [309, 235] on button "Sākt uzdevumu" at bounding box center [344, 239] width 125 height 22
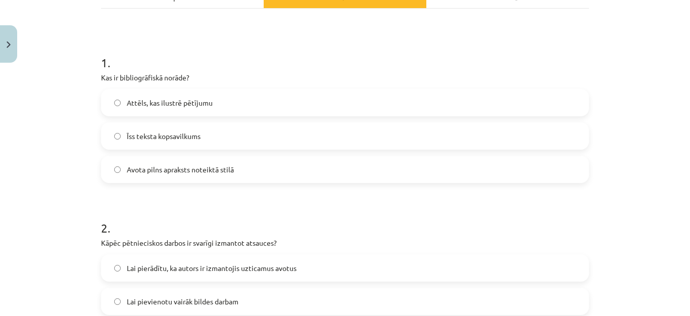
scroll to position [177, 0]
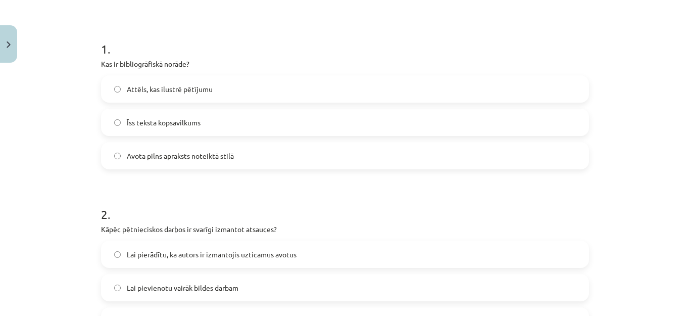
click at [197, 157] on span "Avota pilns apraksts noteiktā stilā" at bounding box center [180, 156] width 107 height 11
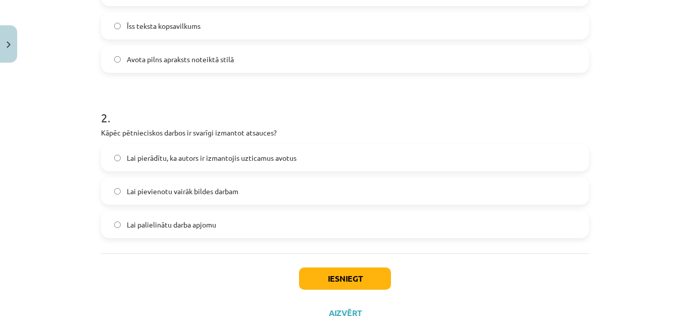
scroll to position [278, 0]
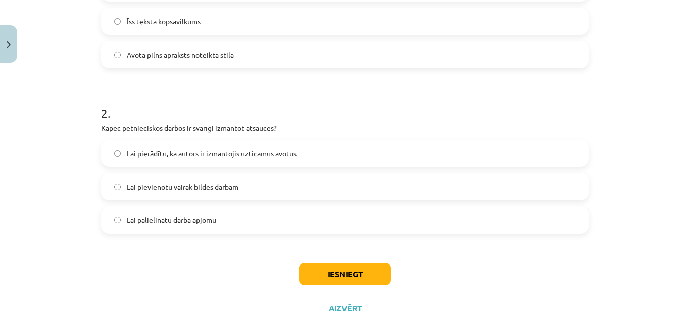
click at [213, 151] on span "Lai pierādītu, ka autors ir izmantojis uzticamus avotus" at bounding box center [212, 153] width 170 height 11
click at [367, 276] on button "Iesniegt" at bounding box center [345, 274] width 92 height 22
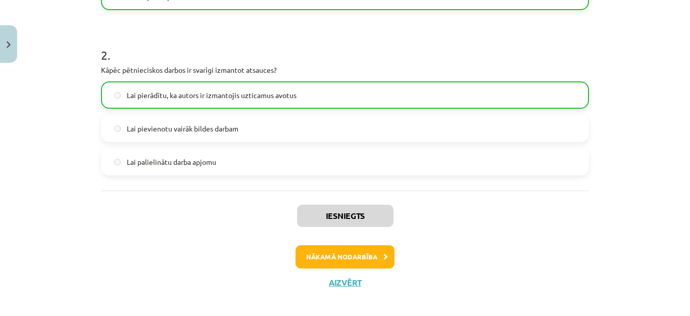
scroll to position [345, 0]
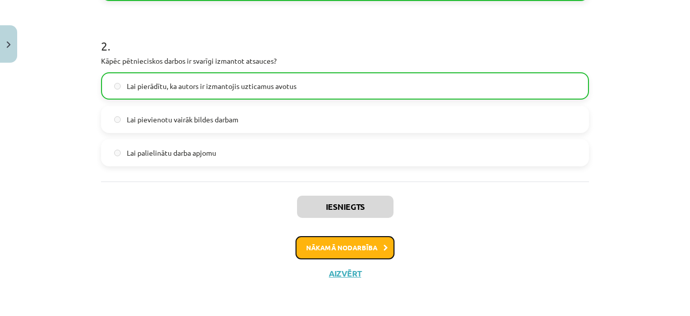
click at [360, 244] on button "Nākamā nodarbība" at bounding box center [345, 247] width 99 height 23
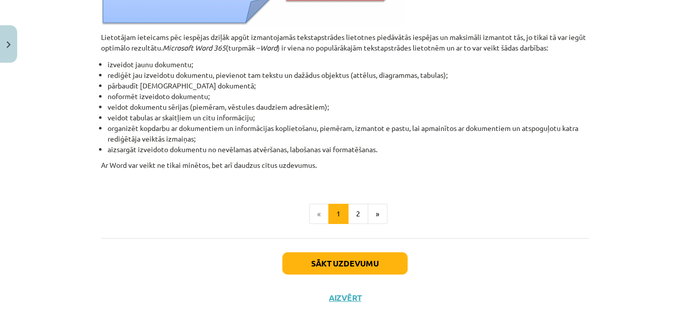
scroll to position [505, 0]
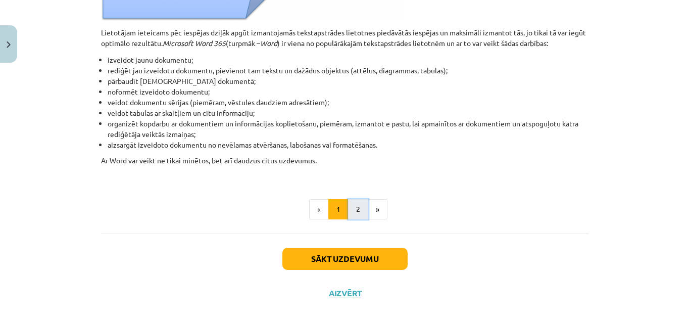
click at [352, 211] on button "2" at bounding box center [358, 209] width 20 height 20
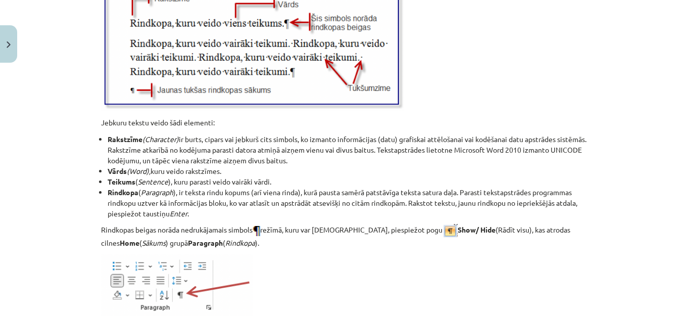
scroll to position [1343, 0]
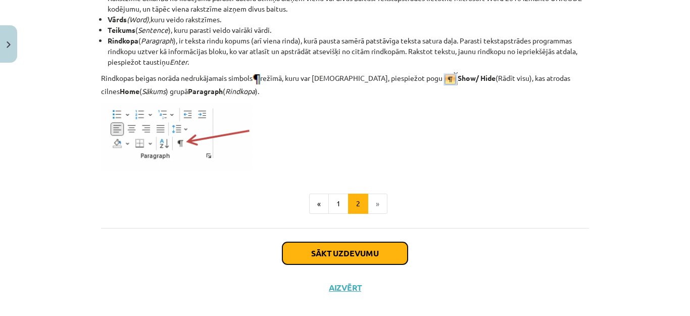
click at [307, 248] on button "Sākt uzdevumu" at bounding box center [344, 253] width 125 height 22
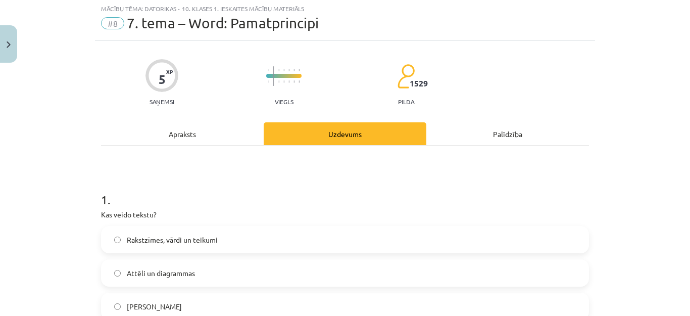
scroll to position [25, 0]
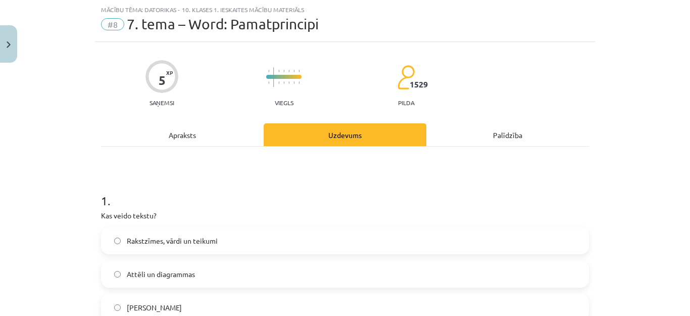
click at [245, 238] on label "Rakstzīmes, vārdi un teikumi" at bounding box center [345, 240] width 486 height 25
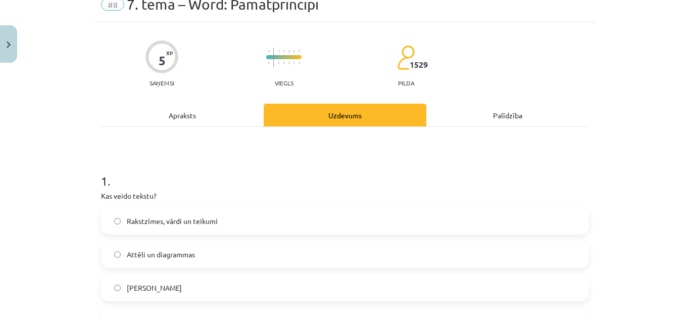
scroll to position [0, 0]
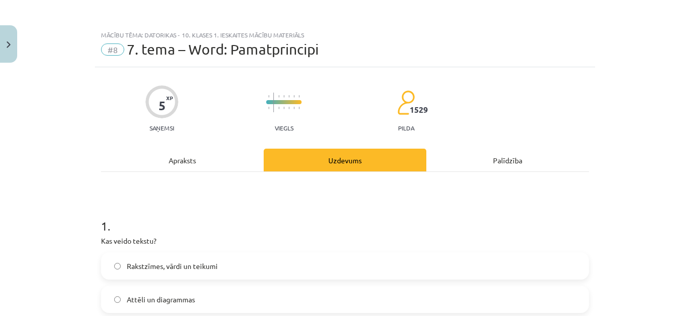
click at [190, 151] on div "Apraksts" at bounding box center [182, 160] width 163 height 23
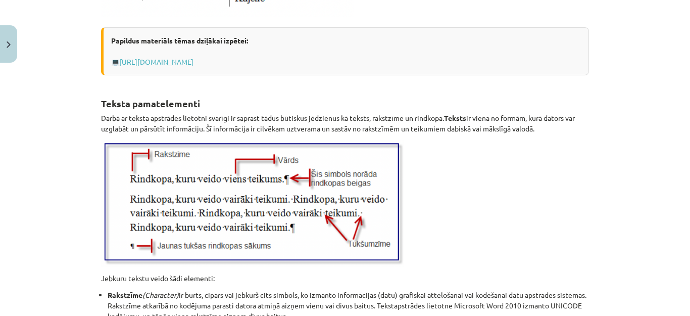
scroll to position [1187, 0]
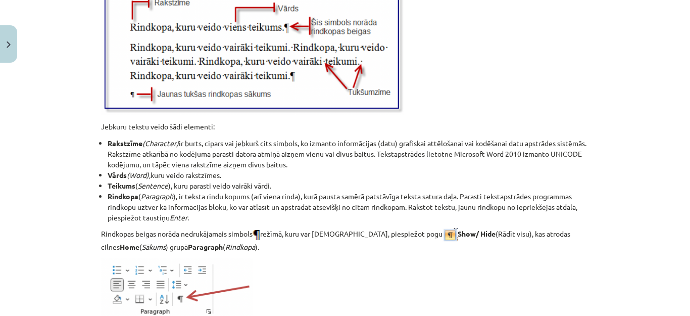
click at [443, 232] on img at bounding box center [450, 235] width 15 height 14
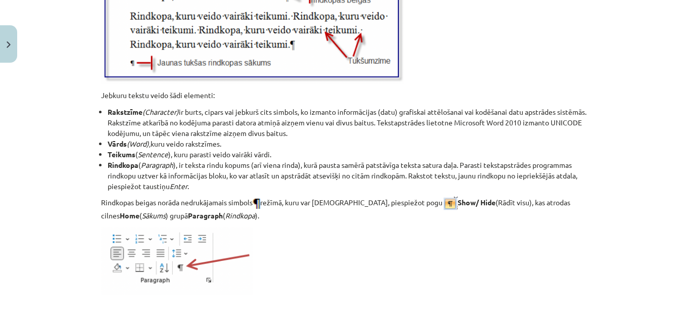
scroll to position [1288, 0]
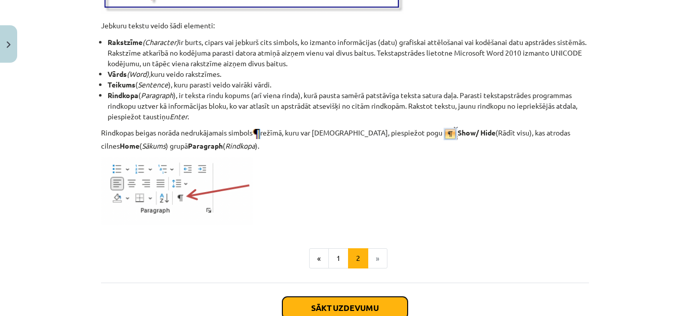
drag, startPoint x: 371, startPoint y: 302, endPoint x: 366, endPoint y: 298, distance: 6.8
click at [368, 301] on button "Sākt uzdevumu" at bounding box center [344, 308] width 125 height 22
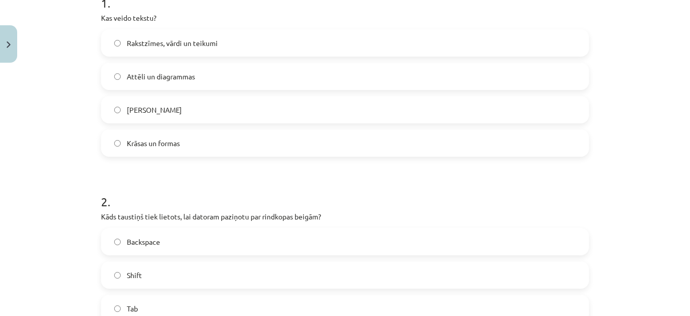
scroll to position [278, 0]
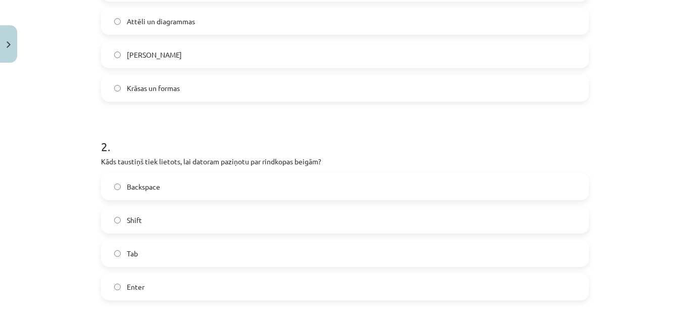
click at [141, 283] on label "Enter" at bounding box center [345, 286] width 486 height 25
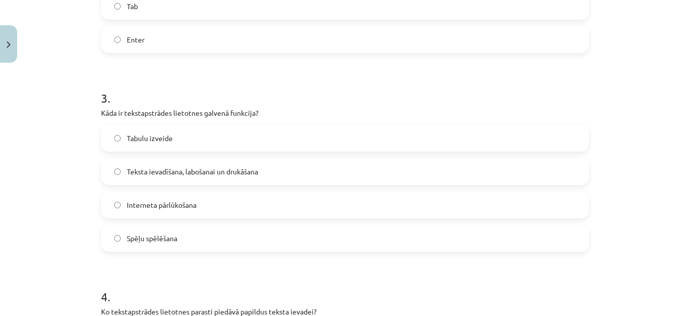
scroll to position [530, 0]
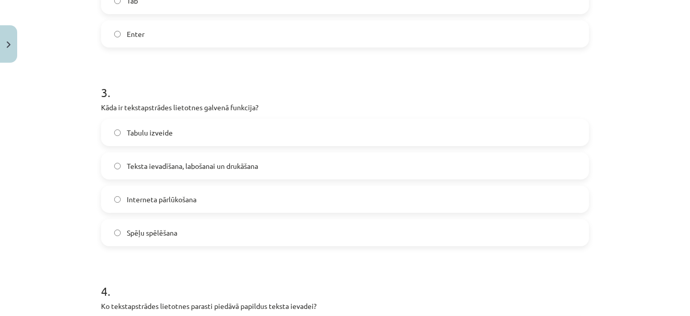
click at [231, 173] on label "Teksta ievadīšana, labošanai un drukāšana" at bounding box center [345, 165] width 486 height 25
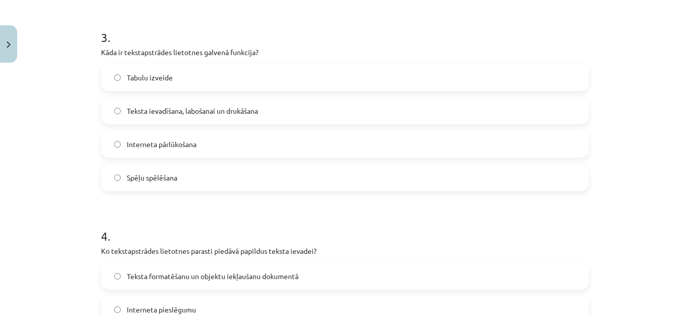
scroll to position [682, 0]
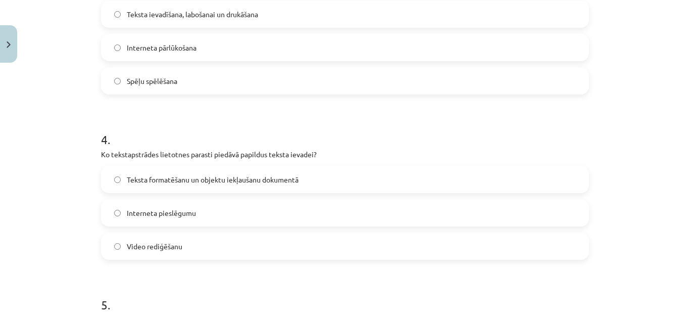
click at [249, 165] on div "4 . Ko tekstapstrādes lietotnes parasti piedāvā papildus teksta ievadei? Teksta…" at bounding box center [345, 187] width 488 height 145
click at [239, 178] on span "Teksta formatēšanu un objektu iekļaušanu dokumentā" at bounding box center [213, 179] width 172 height 11
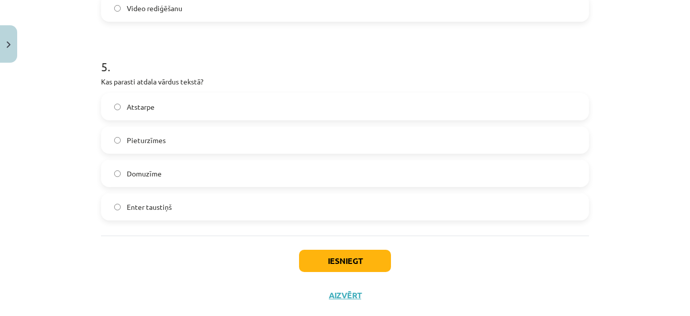
scroll to position [935, 0]
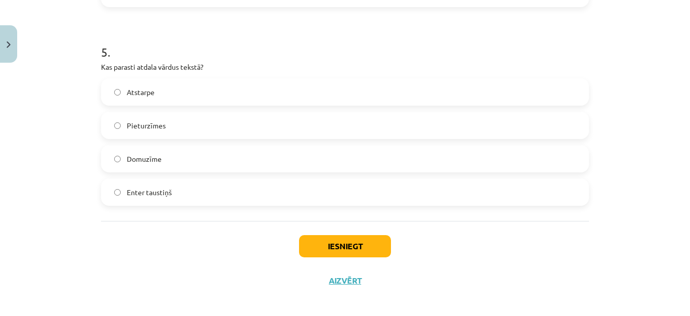
click at [187, 93] on label "Atstarpe" at bounding box center [345, 91] width 486 height 25
click at [319, 250] on button "Iesniegt" at bounding box center [345, 246] width 92 height 22
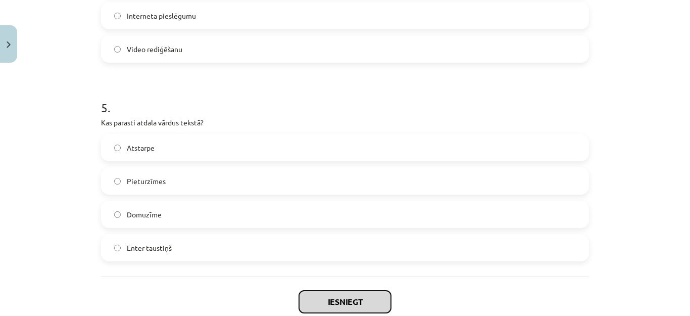
scroll to position [942, 0]
